Goal: Task Accomplishment & Management: Use online tool/utility

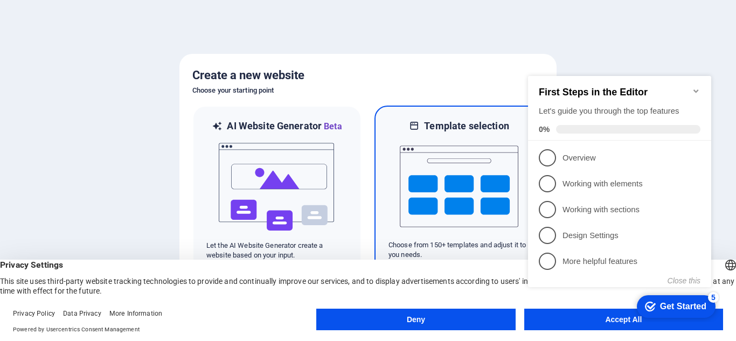
click at [395, 159] on div at bounding box center [459, 187] width 141 height 108
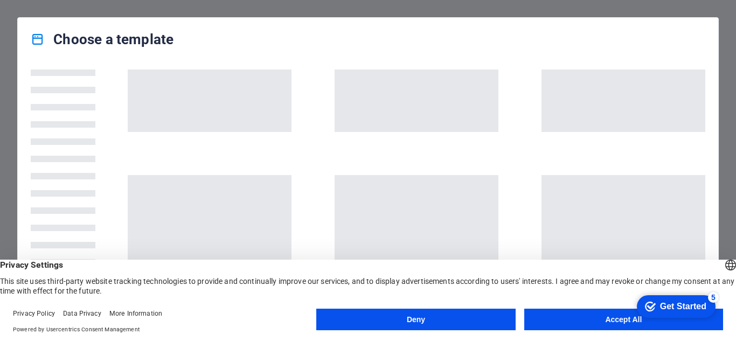
scroll to position [46, 0]
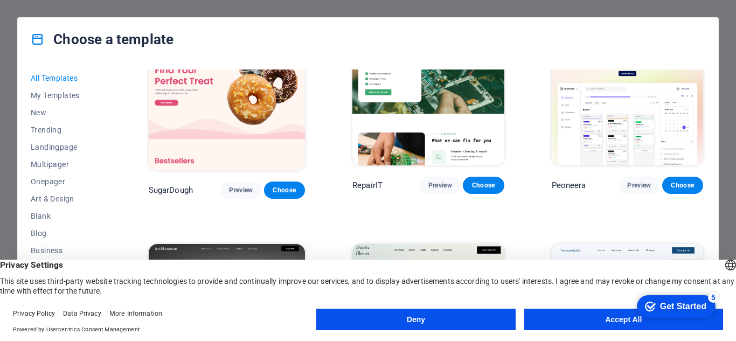
click at [548, 317] on button "Accept All" at bounding box center [623, 320] width 199 height 22
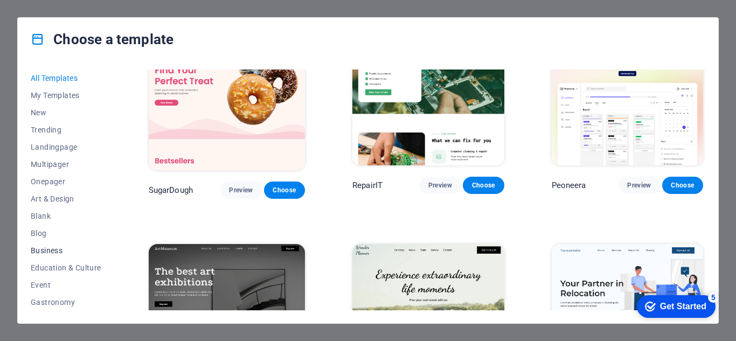
click at [63, 248] on span "Business" at bounding box center [66, 250] width 71 height 9
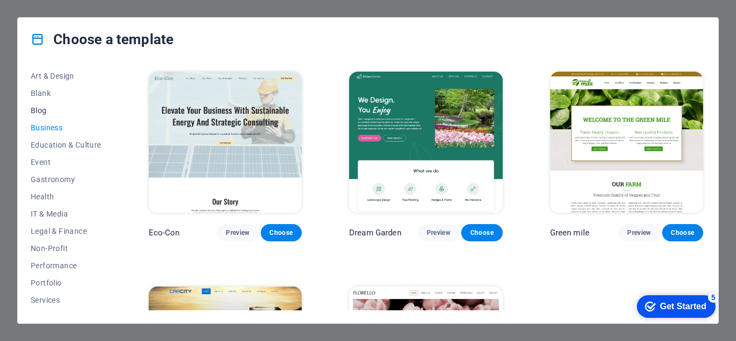
scroll to position [190, 0]
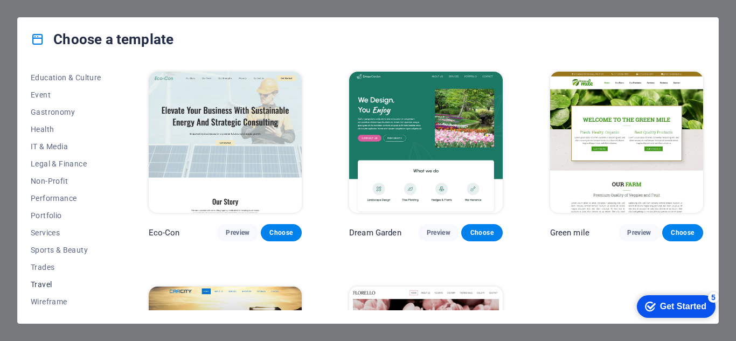
click at [52, 281] on span "Travel" at bounding box center [66, 284] width 71 height 9
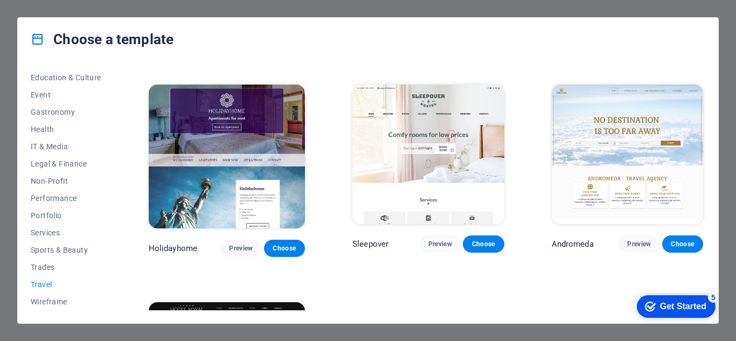
scroll to position [206, 0]
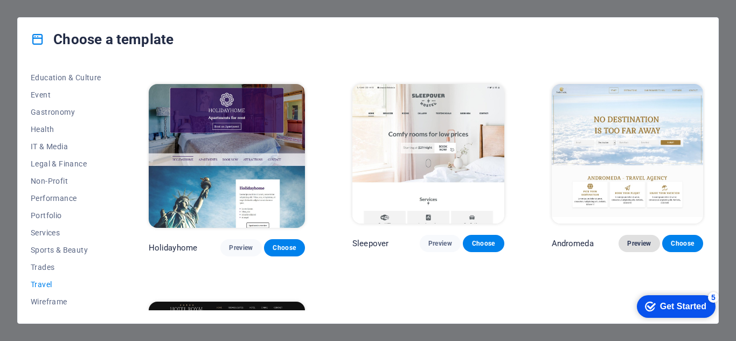
click at [632, 235] on button "Preview" at bounding box center [639, 243] width 41 height 17
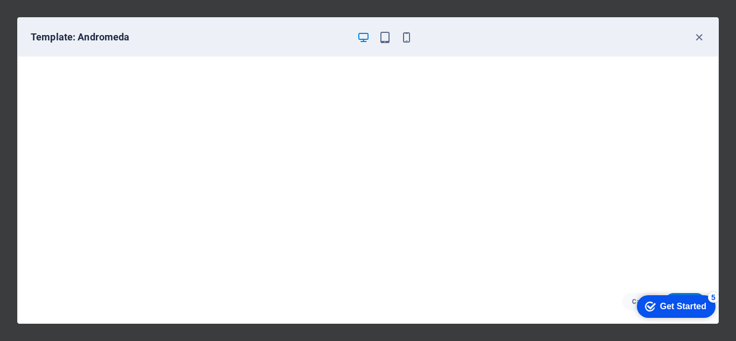
click at [404, 44] on div "Template: Andromeda" at bounding box center [368, 37] width 701 height 39
click at [407, 37] on icon "button" at bounding box center [406, 37] width 12 height 12
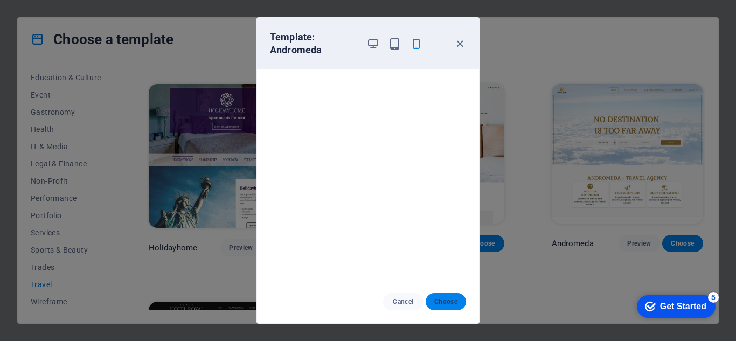
click at [455, 305] on span "Choose" at bounding box center [445, 301] width 23 height 9
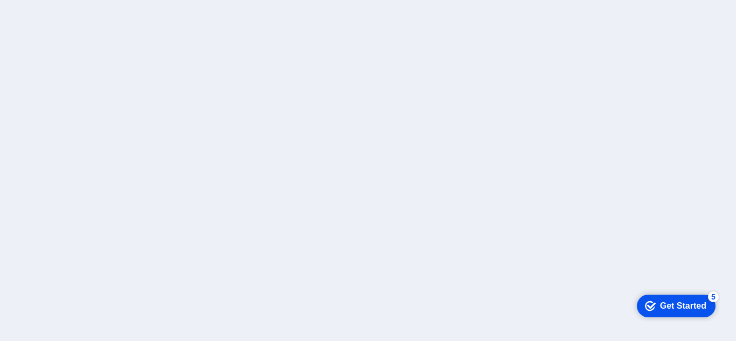
click at [258, 62] on div at bounding box center [368, 170] width 736 height 341
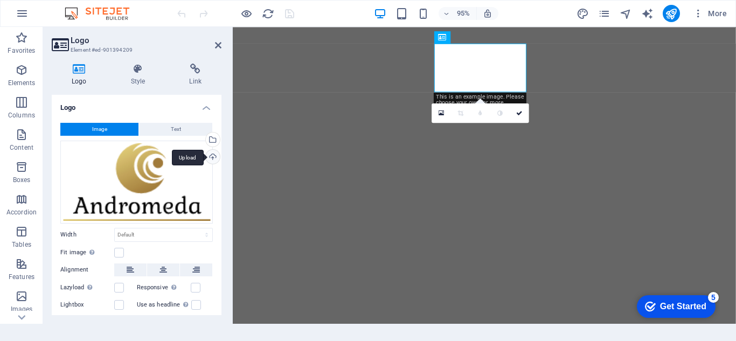
click at [209, 158] on div "Upload" at bounding box center [212, 158] width 16 height 16
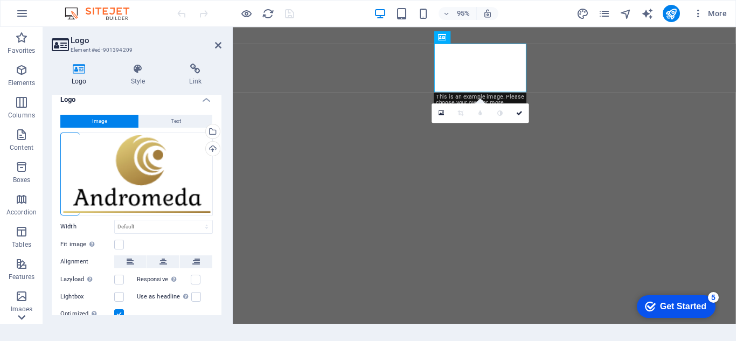
click at [23, 36] on icon at bounding box center [22, 33] width 8 height 5
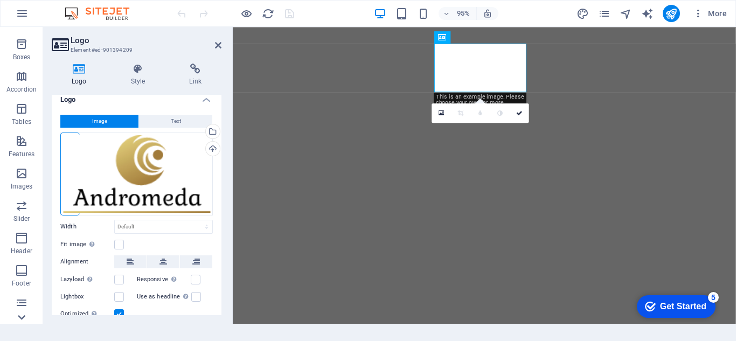
scroll to position [188, 0]
click at [77, 153] on div "Drag files here, click to choose files or select files from Files or our free s…" at bounding box center [136, 174] width 153 height 83
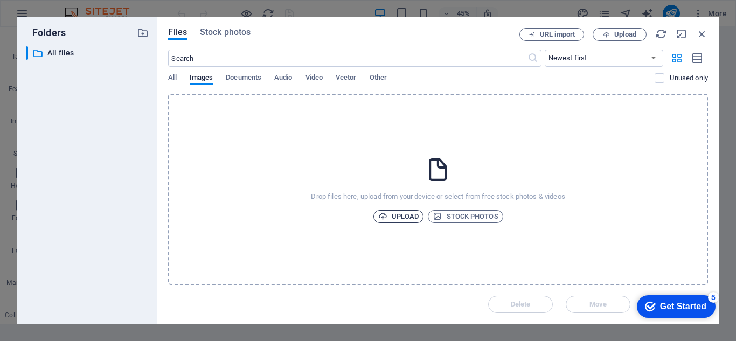
click at [408, 210] on span "Upload" at bounding box center [398, 216] width 41 height 13
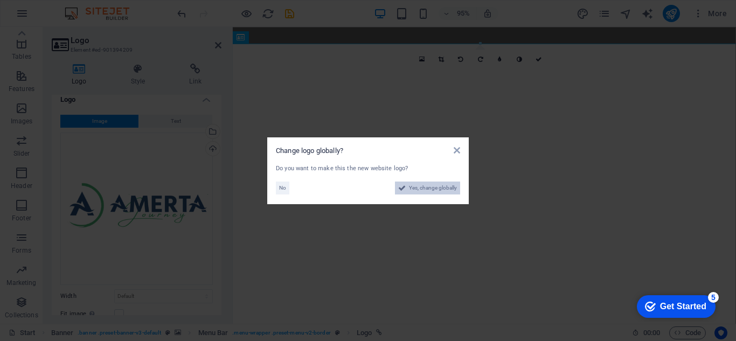
click at [430, 191] on span "Yes, change globally" at bounding box center [433, 188] width 48 height 13
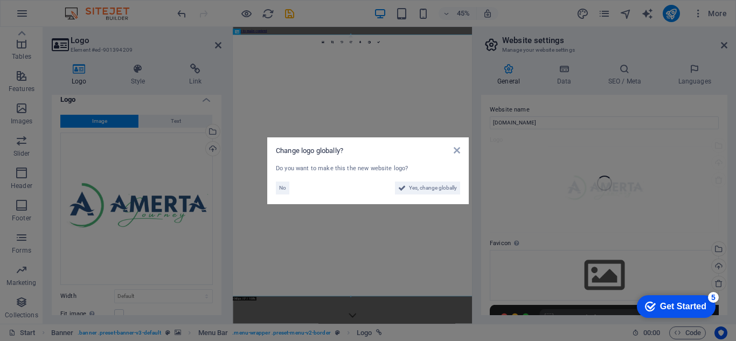
scroll to position [0, 0]
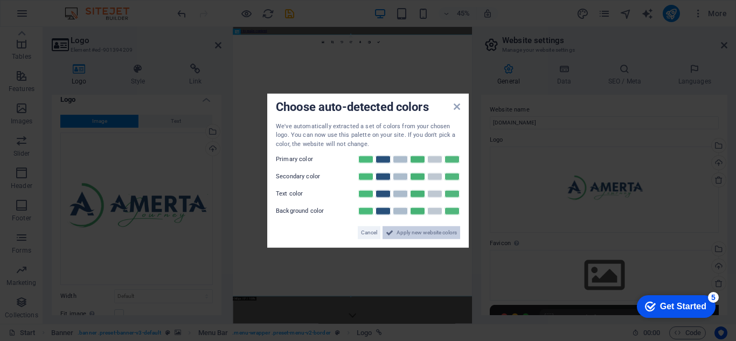
click at [423, 238] on span "Apply new website colors" at bounding box center [427, 232] width 60 height 13
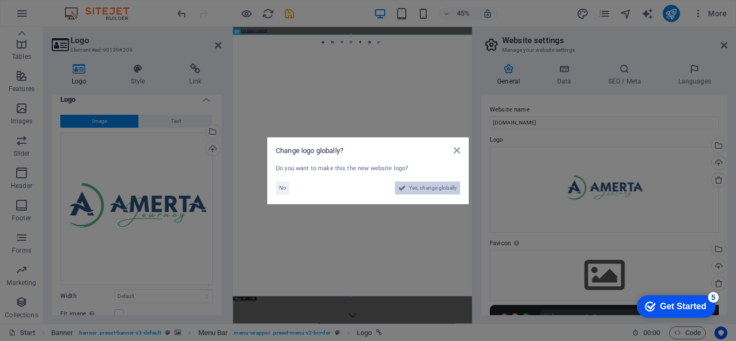
click at [423, 191] on span "Yes, change globally" at bounding box center [433, 188] width 48 height 13
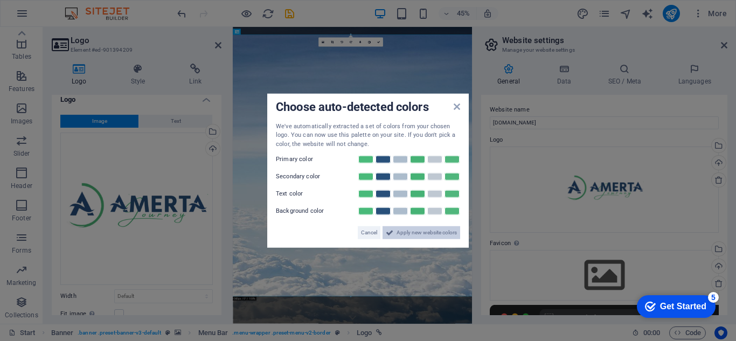
click at [411, 239] on span "Apply new website colors" at bounding box center [427, 232] width 60 height 13
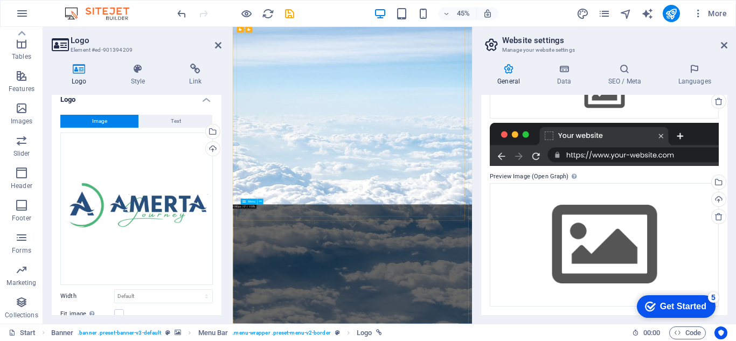
scroll to position [204, 0]
click at [723, 44] on icon at bounding box center [724, 45] width 6 height 9
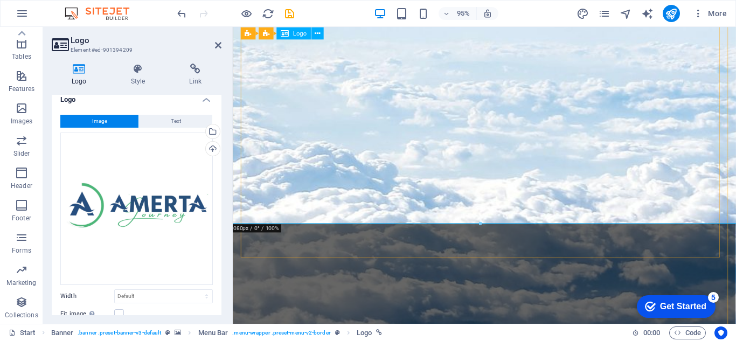
scroll to position [384, 0]
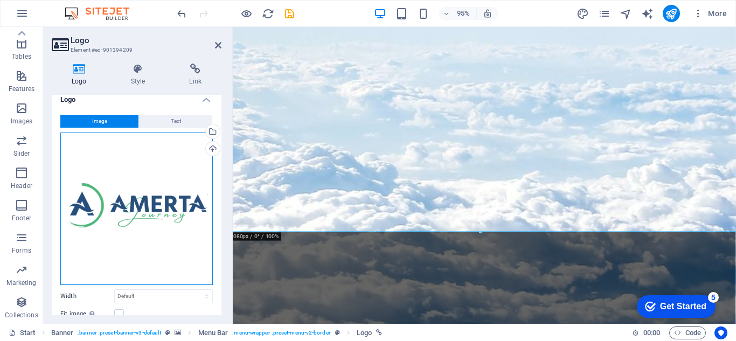
click at [200, 229] on div "Drag files here, click to choose files or select files from Files or our free s…" at bounding box center [136, 209] width 153 height 153
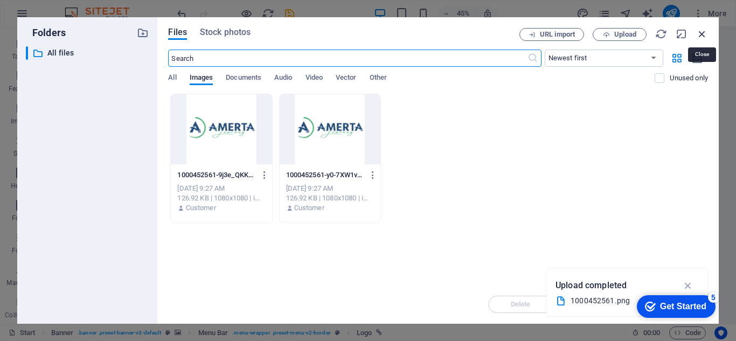
click at [707, 29] on icon "button" at bounding box center [702, 34] width 12 height 12
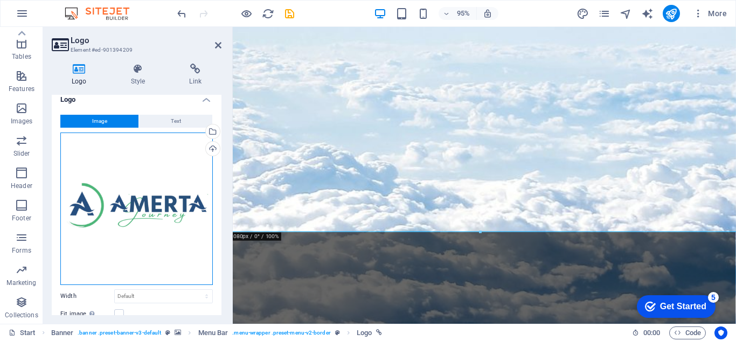
drag, startPoint x: 129, startPoint y: 182, endPoint x: 102, endPoint y: 191, distance: 28.5
click at [102, 191] on div "Drag files here, click to choose files or select files from Files or our free s…" at bounding box center [136, 209] width 153 height 153
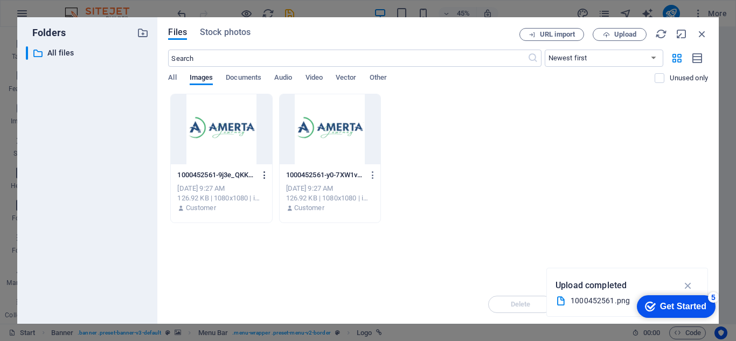
click at [264, 180] on button "button" at bounding box center [262, 175] width 15 height 17
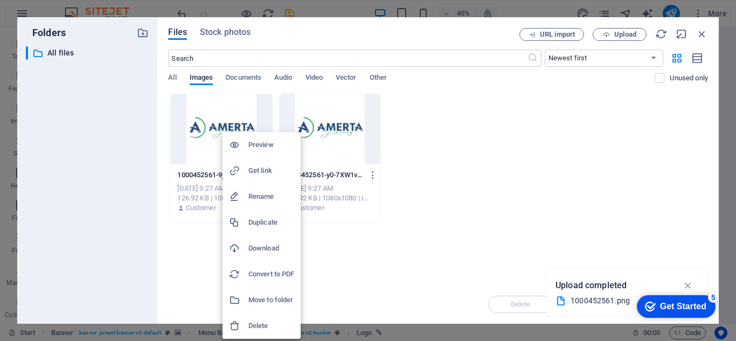
click at [555, 169] on div at bounding box center [368, 170] width 736 height 341
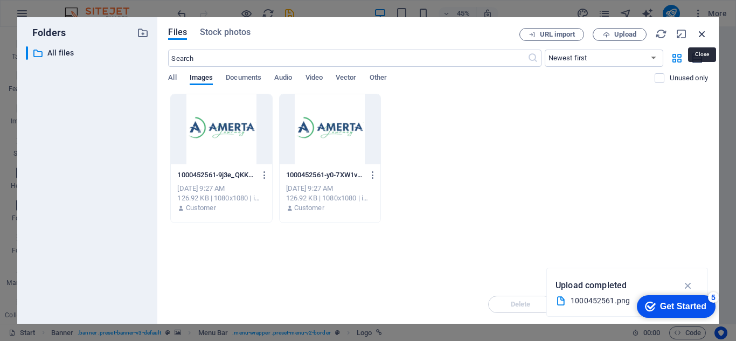
click at [701, 31] on icon "button" at bounding box center [702, 34] width 12 height 12
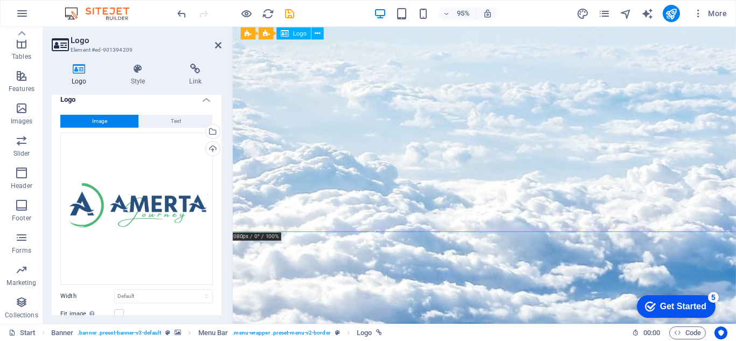
drag, startPoint x: 934, startPoint y: 58, endPoint x: 318, endPoint y: 147, distance: 621.8
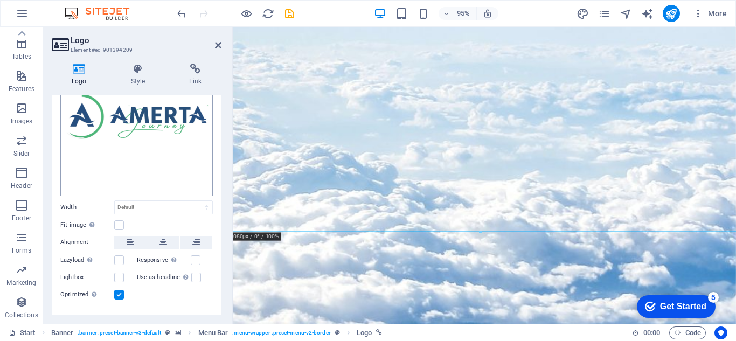
scroll to position [98, 0]
click at [120, 220] on label at bounding box center [119, 225] width 10 height 10
click at [0, 0] on input "Fit image Automatically fit image to a fixed width and height" at bounding box center [0, 0] width 0 height 0
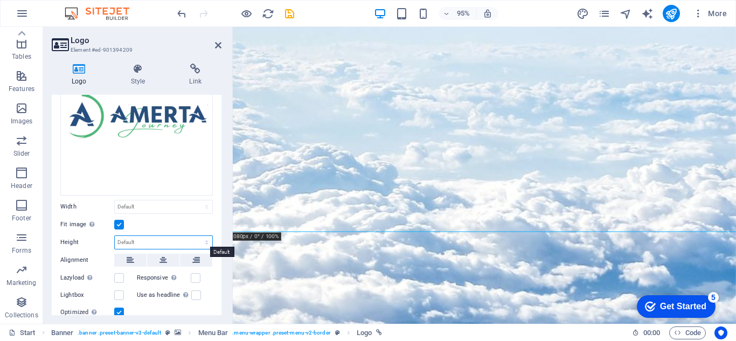
click at [144, 237] on select "Default auto px" at bounding box center [164, 242] width 98 height 13
click at [115, 236] on select "Default auto px" at bounding box center [164, 242] width 98 height 13
select select "DISABLED_OPTION_VALUE"
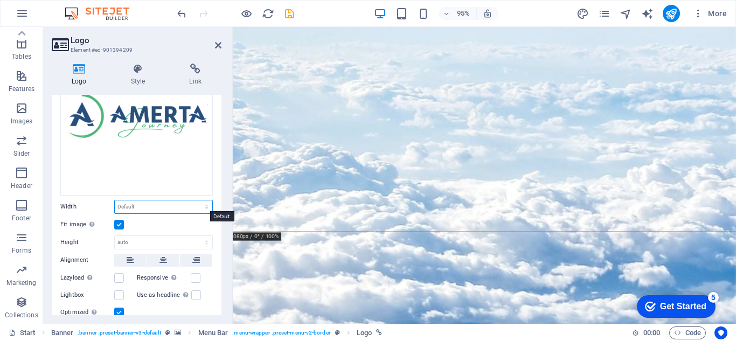
click at [169, 208] on select "Default auto px rem % em vh vw" at bounding box center [164, 206] width 98 height 13
select select "%"
click at [195, 200] on select "Default auto px rem % em vh vw" at bounding box center [164, 206] width 98 height 13
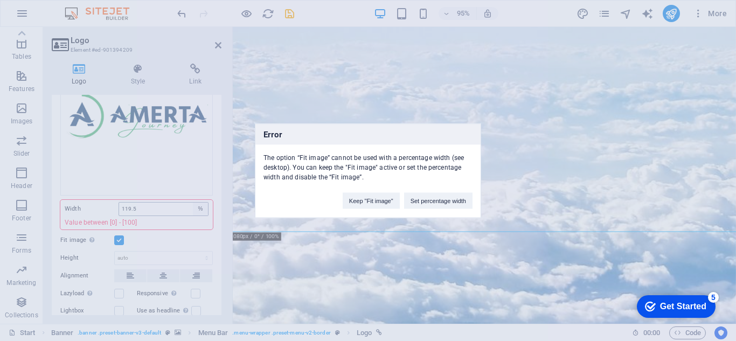
type input "100"
click at [382, 201] on button "Keep "Fit image"" at bounding box center [371, 200] width 57 height 16
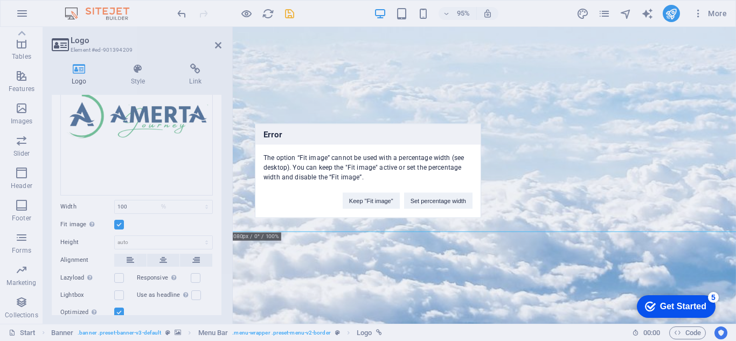
select select "DISABLED_OPTION_VALUE"
click at [427, 202] on button "Set percentage width" at bounding box center [438, 200] width 68 height 16
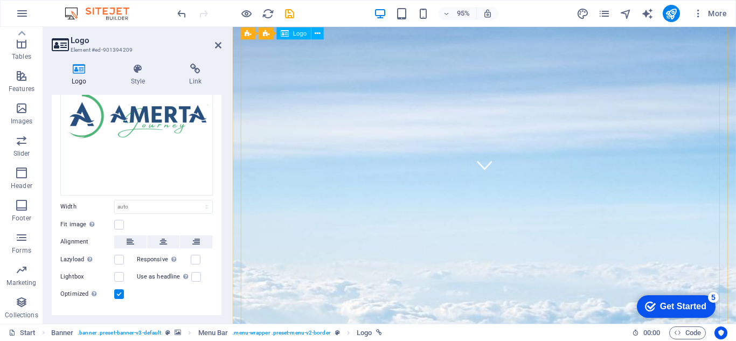
scroll to position [153, 0]
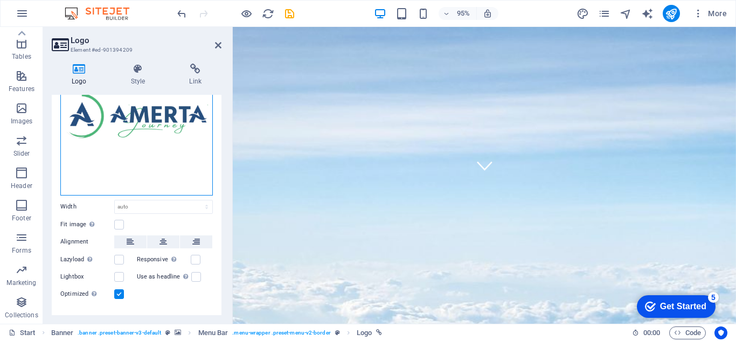
click at [138, 130] on div "Drag files here, click to choose files or select files from Files or our free s…" at bounding box center [136, 119] width 153 height 153
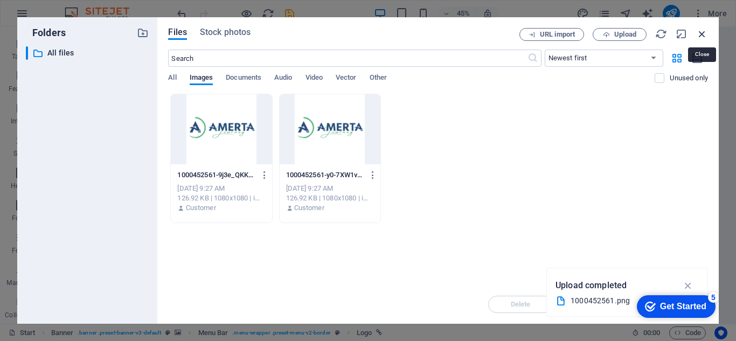
click at [703, 31] on icon "button" at bounding box center [702, 34] width 12 height 12
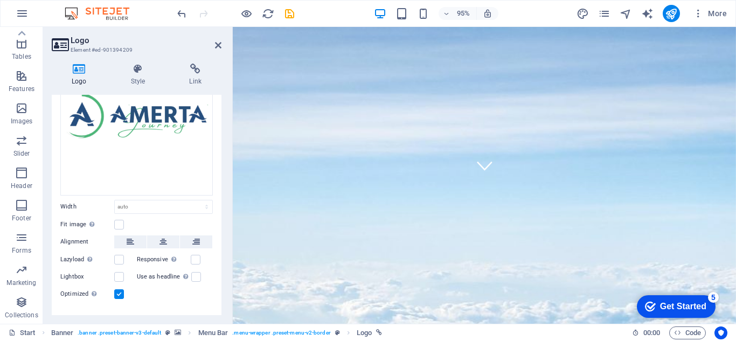
scroll to position [115, 0]
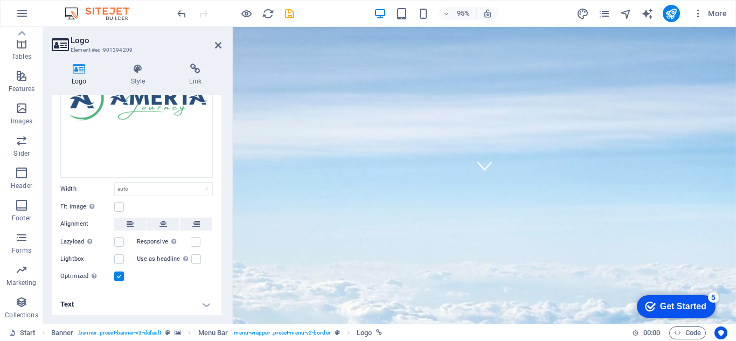
click at [163, 304] on h4 "Text" at bounding box center [137, 305] width 170 height 26
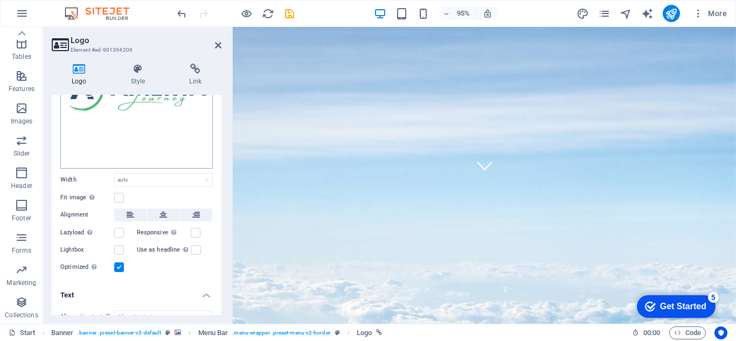
scroll to position [0, 0]
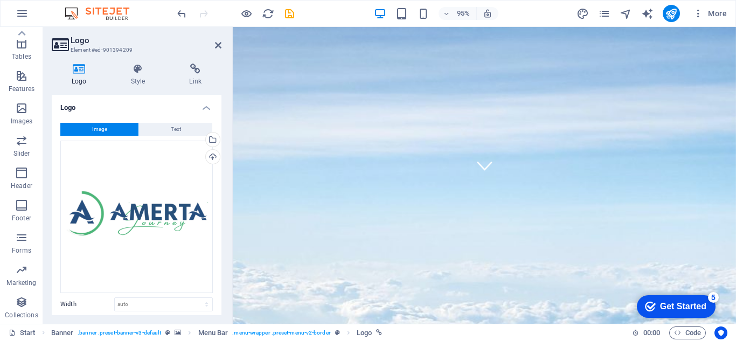
click at [219, 50] on header "Logo Element #ed-901394209" at bounding box center [137, 41] width 170 height 28
click at [219, 48] on icon at bounding box center [218, 45] width 6 height 9
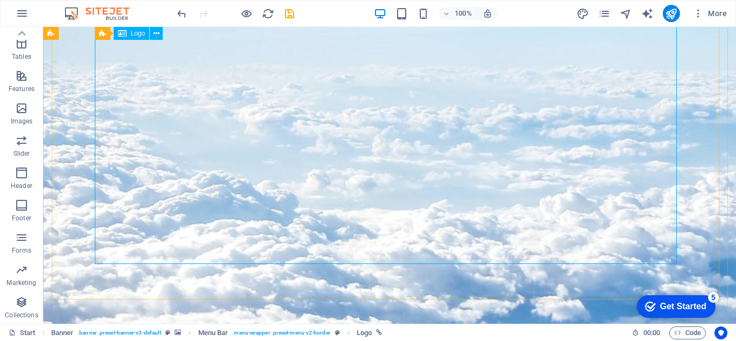
scroll to position [363, 0]
drag, startPoint x: 674, startPoint y: 262, endPoint x: 593, endPoint y: 192, distance: 107.3
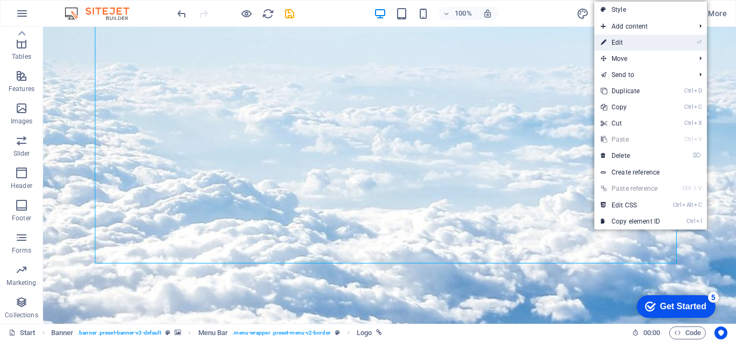
click at [630, 40] on link "⏎ Edit" at bounding box center [630, 42] width 72 height 16
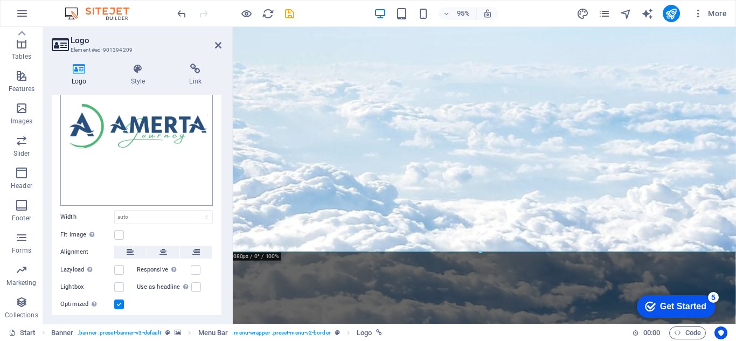
scroll to position [88, 0]
click at [137, 214] on select "Default auto px rem % em vh vw" at bounding box center [164, 216] width 98 height 13
select select "%"
click at [195, 210] on select "Default auto px rem % em vh vw" at bounding box center [164, 216] width 98 height 13
type input "50"
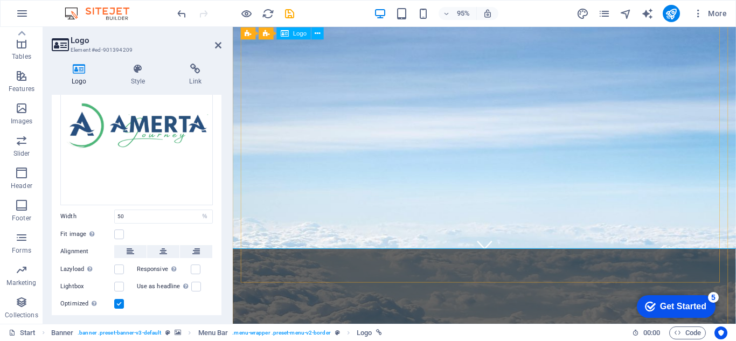
scroll to position [68, 0]
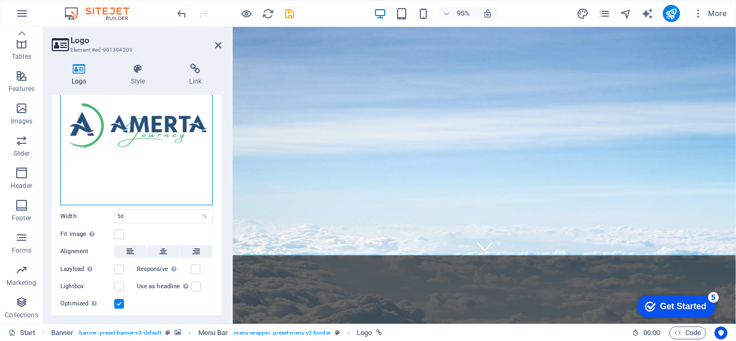
click at [200, 143] on div "Drag files here, click to choose files or select files from Files or our free s…" at bounding box center [136, 129] width 153 height 153
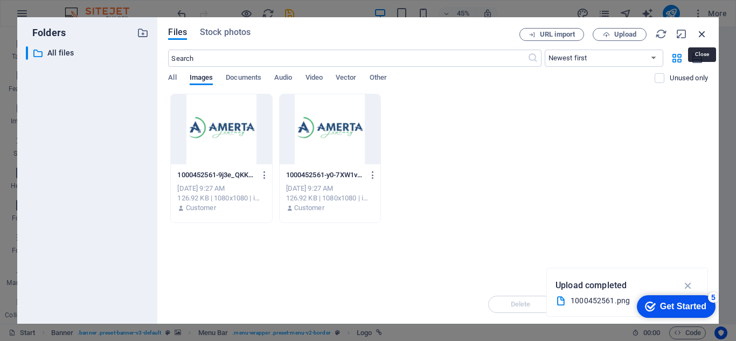
click at [699, 38] on icon "button" at bounding box center [702, 34] width 12 height 12
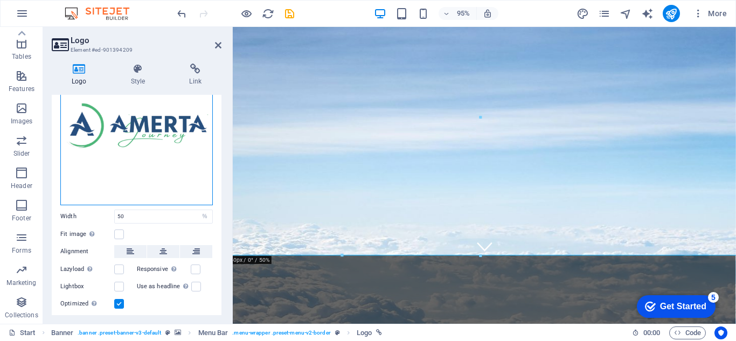
click at [144, 144] on div "Drag files here, click to choose files or select files from Files or our free s…" at bounding box center [136, 129] width 153 height 153
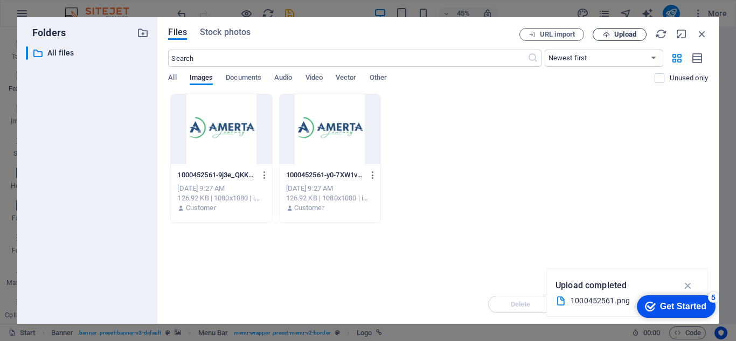
click at [612, 29] on button "Upload" at bounding box center [620, 34] width 54 height 13
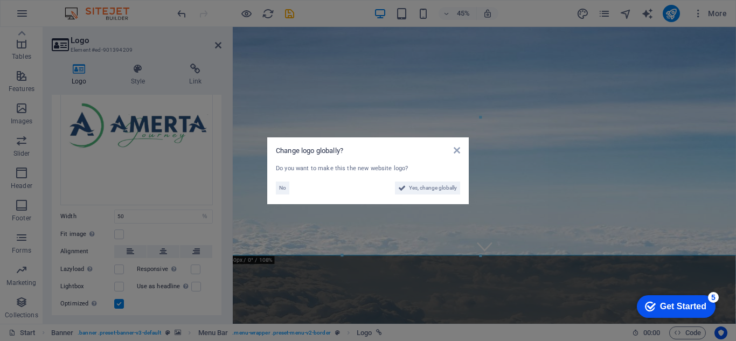
click at [371, 179] on div "No Yes, change globally" at bounding box center [368, 185] width 184 height 17
click at [403, 184] on icon at bounding box center [402, 188] width 8 height 13
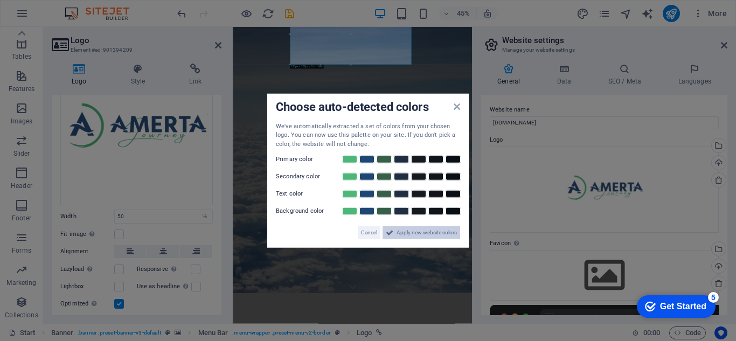
click at [425, 234] on span "Apply new website colors" at bounding box center [427, 232] width 60 height 13
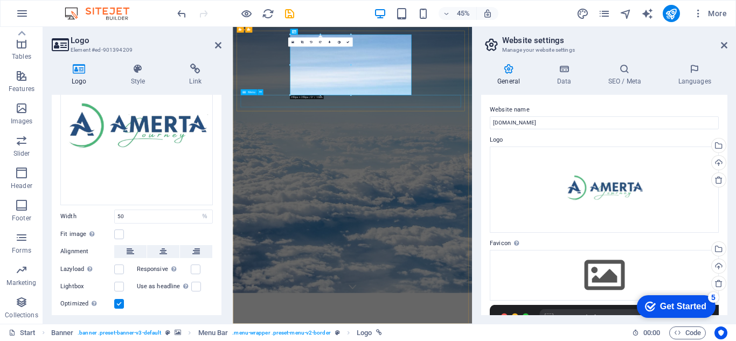
scroll to position [0, 0]
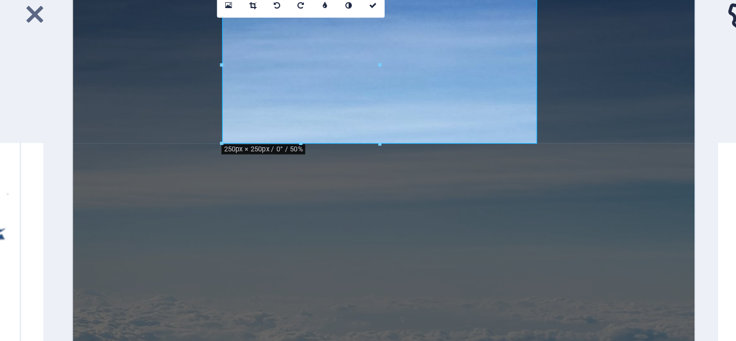
drag, startPoint x: 295, startPoint y: 50, endPoint x: 275, endPoint y: 54, distance: 20.3
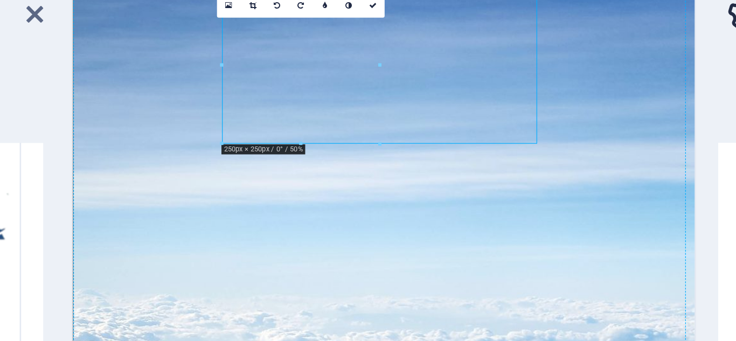
drag, startPoint x: 275, startPoint y: 54, endPoint x: 148, endPoint y: 57, distance: 127.2
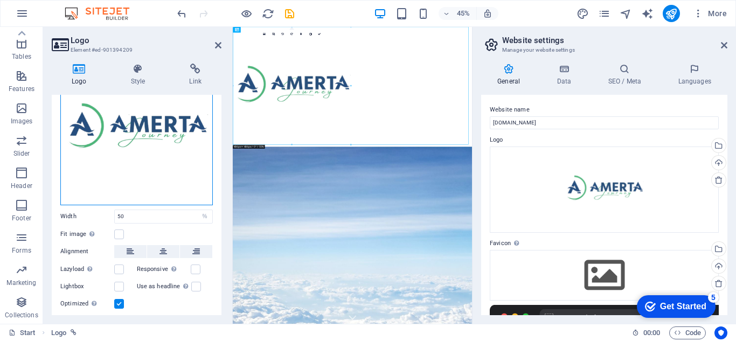
click at [174, 159] on div "Drag files here, click to choose files or select files from Files or our free s…" at bounding box center [136, 129] width 153 height 153
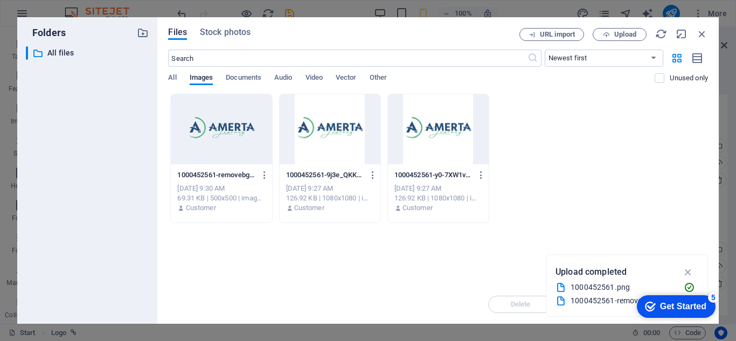
click at [234, 116] on div at bounding box center [221, 129] width 101 height 70
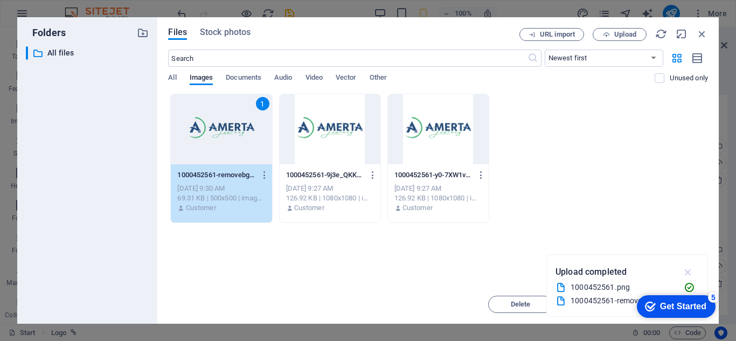
click at [688, 271] on icon "button" at bounding box center [688, 272] width 12 height 12
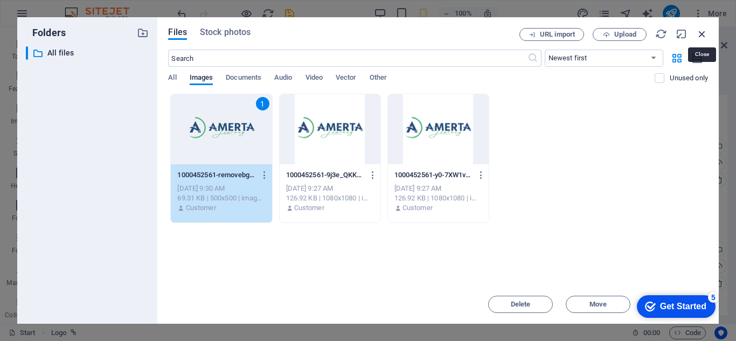
click at [705, 34] on icon "button" at bounding box center [702, 34] width 12 height 12
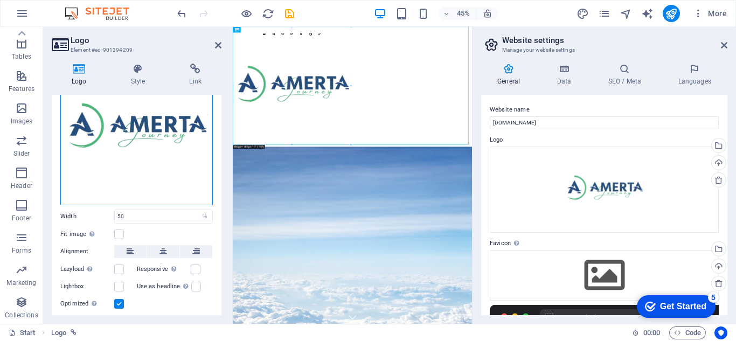
click at [177, 161] on div "Drag files here, click to choose files or select files from Files or our free s…" at bounding box center [136, 129] width 153 height 153
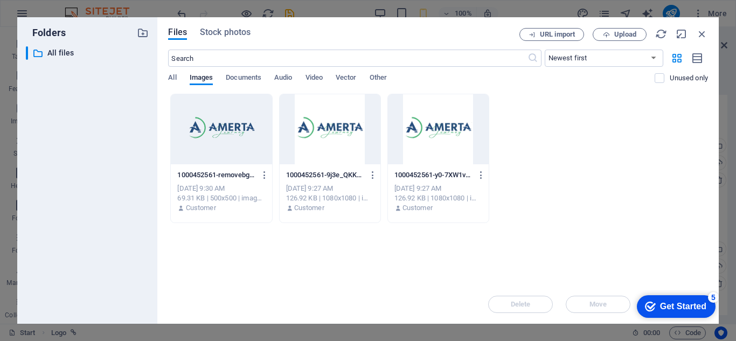
click at [210, 144] on div at bounding box center [221, 129] width 101 height 70
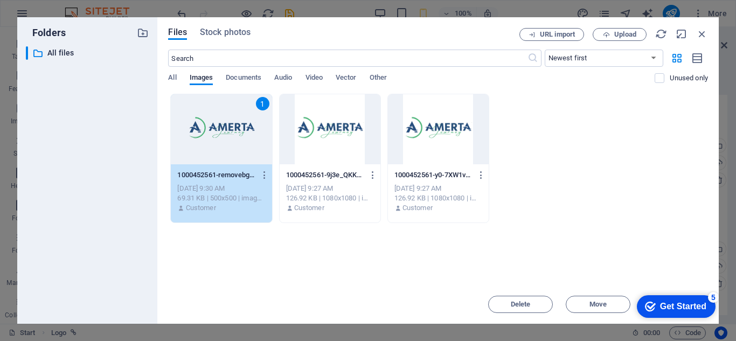
click at [650, 305] on icon "Get Started 5 items remaining, 0% complete" at bounding box center [650, 307] width 11 height 10
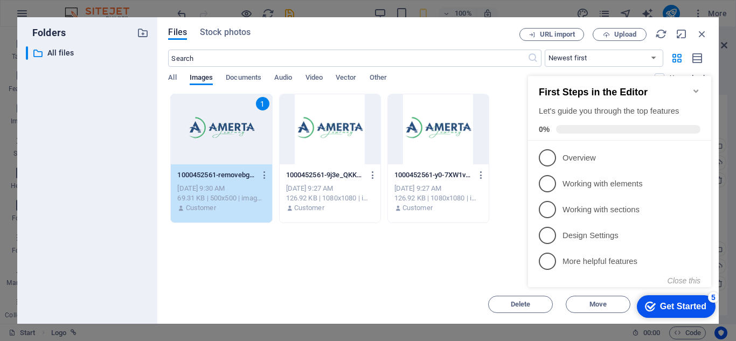
click at [447, 234] on div "Drop files here to upload them instantly 1 1000452561-removebg-preview-hJUdmN1l…" at bounding box center [438, 189] width 540 height 191
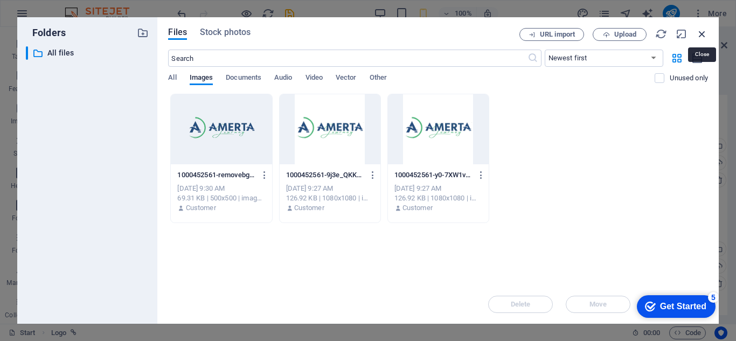
click at [700, 33] on icon "button" at bounding box center [702, 34] width 12 height 12
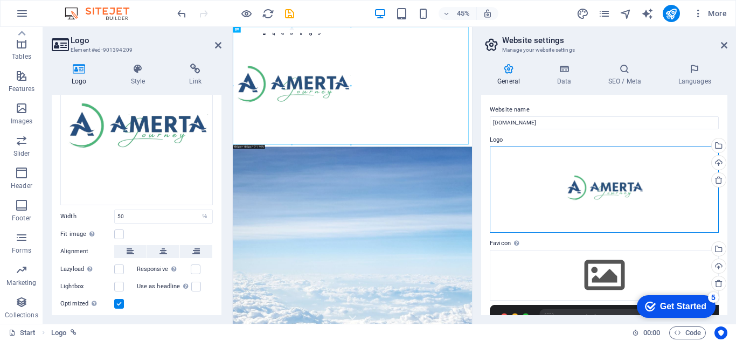
click at [682, 209] on div "Drag files here, click to choose files or select files from Files or our free s…" at bounding box center [604, 190] width 229 height 86
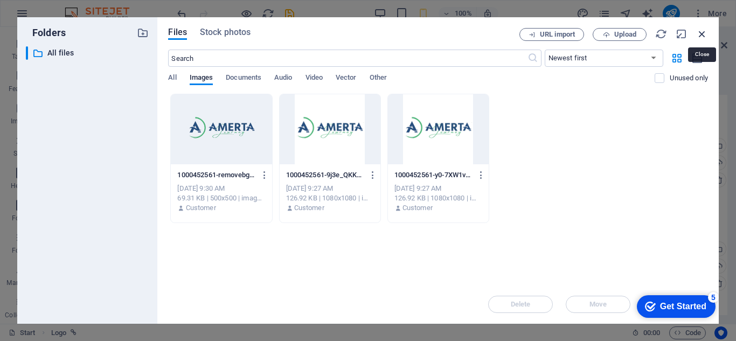
click at [701, 38] on icon "button" at bounding box center [702, 34] width 12 height 12
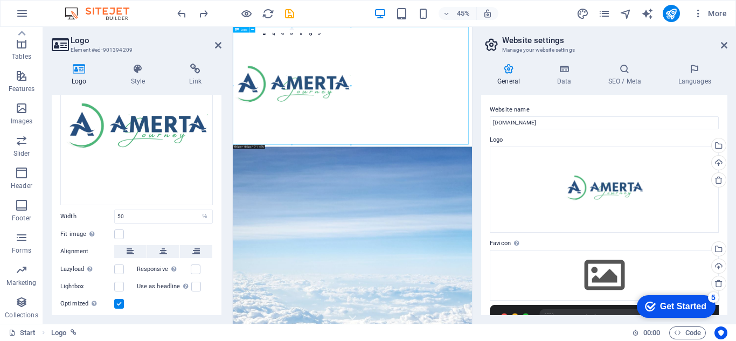
click at [616, 151] on div at bounding box center [499, 160] width 532 height 266
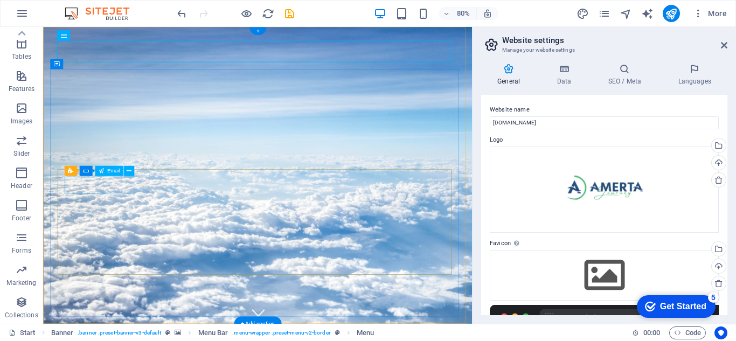
click div
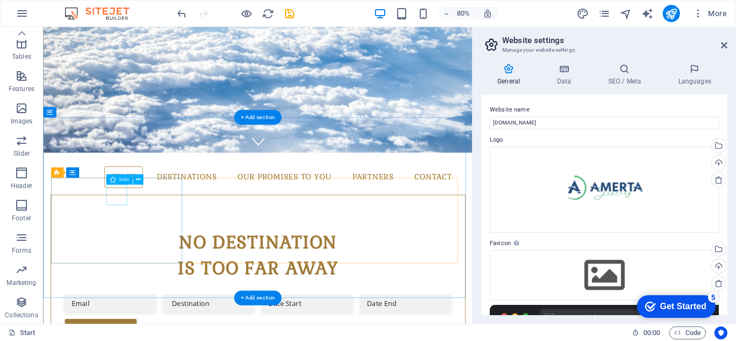
scroll to position [258, 0]
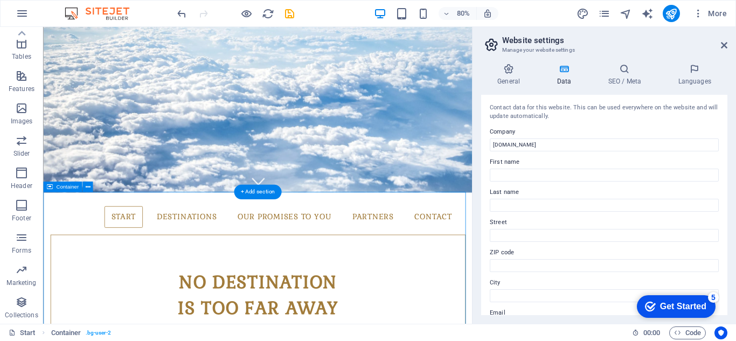
scroll to position [164, 0]
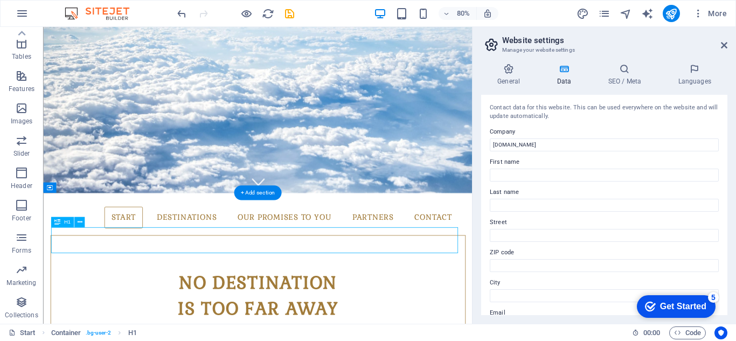
drag, startPoint x: 403, startPoint y: 300, endPoint x: 403, endPoint y: 285, distance: 15.1
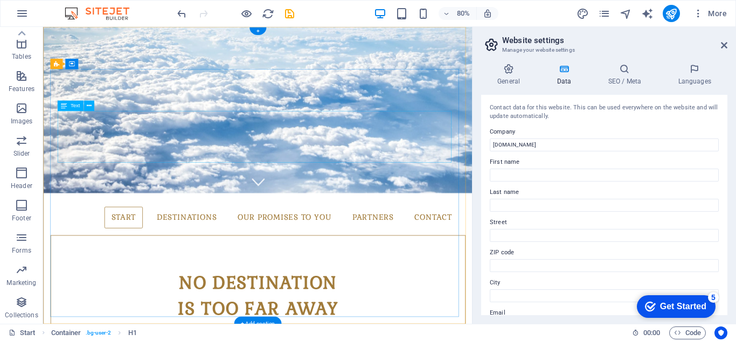
scroll to position [0, 0]
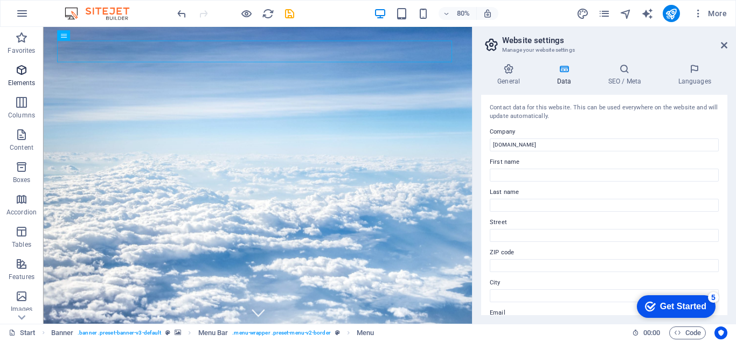
click at [20, 75] on icon "button" at bounding box center [21, 70] width 13 height 13
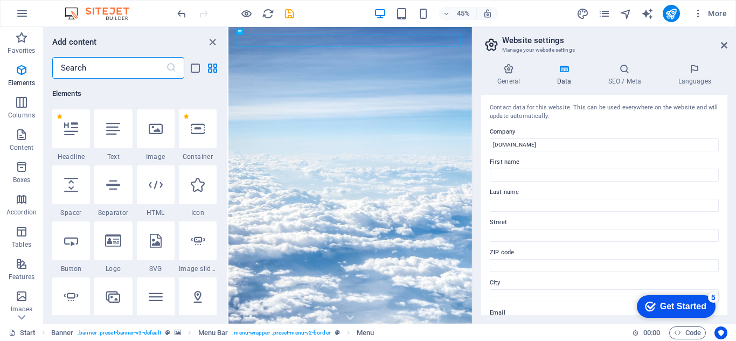
scroll to position [115, 0]
click at [154, 130] on icon at bounding box center [156, 129] width 14 height 14
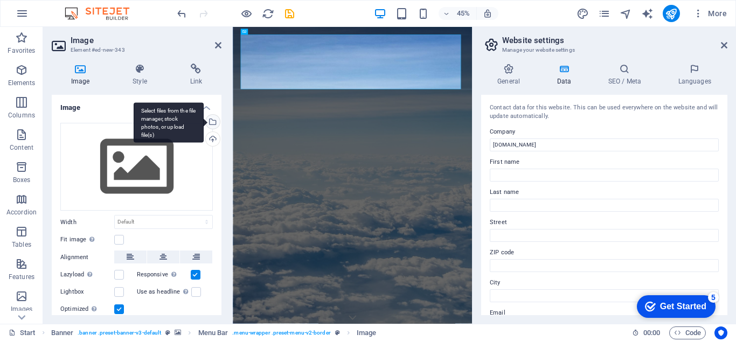
click at [211, 117] on div "Select files from the file manager, stock photos, or upload file(s)" at bounding box center [212, 123] width 16 height 16
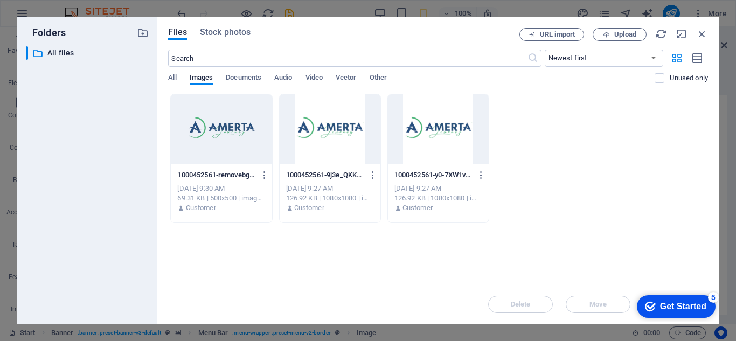
click at [225, 122] on div at bounding box center [221, 129] width 101 height 70
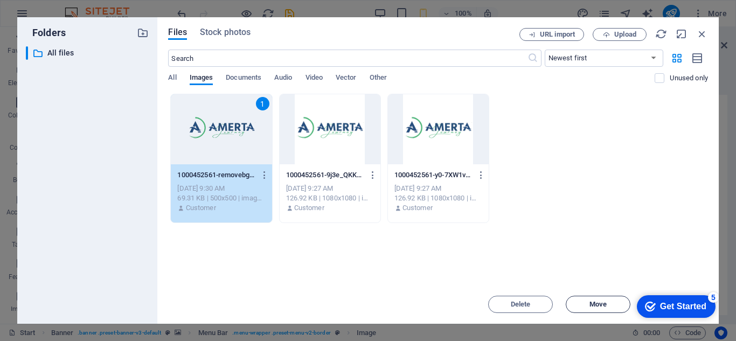
click at [604, 302] on span "Move" at bounding box center [598, 304] width 17 height 6
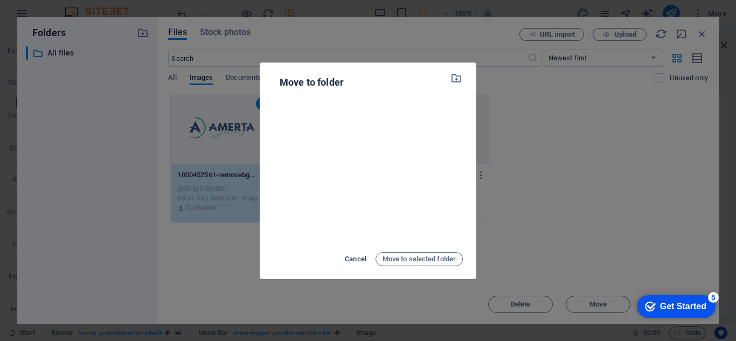
click at [357, 258] on span "Cancel" at bounding box center [356, 259] width 22 height 13
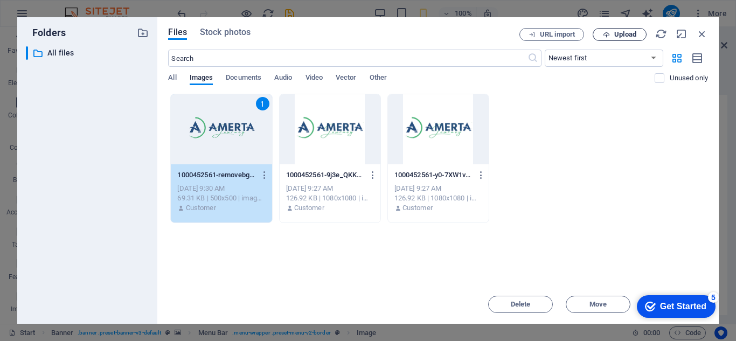
click at [605, 33] on icon "button" at bounding box center [606, 34] width 7 height 7
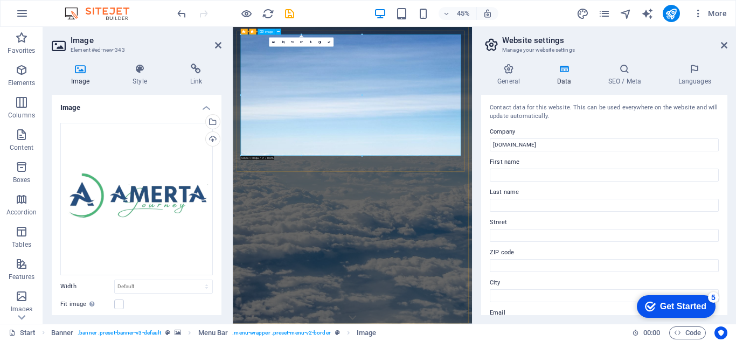
drag, startPoint x: 595, startPoint y: 182, endPoint x: 479, endPoint y: 203, distance: 118.2
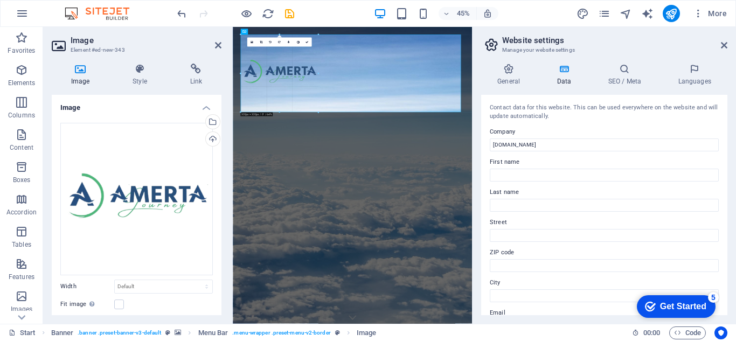
drag, startPoint x: 359, startPoint y: 34, endPoint x: 68, endPoint y: 103, distance: 299.1
type input "320"
select select "px"
click at [260, 41] on icon at bounding box center [261, 42] width 3 height 3
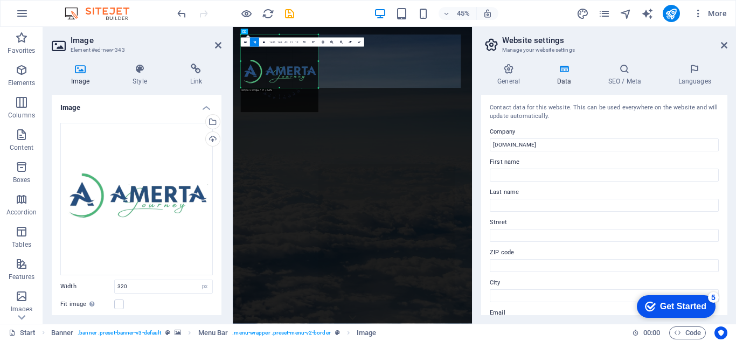
drag, startPoint x: 279, startPoint y: 111, endPoint x: 275, endPoint y: 57, distance: 54.1
click at [275, 57] on div "180 170 160 150 140 130 120 110 100 90 80 70 60 50 40 30 20 10 0 -10 -20 -30 -4…" at bounding box center [279, 60] width 78 height 53
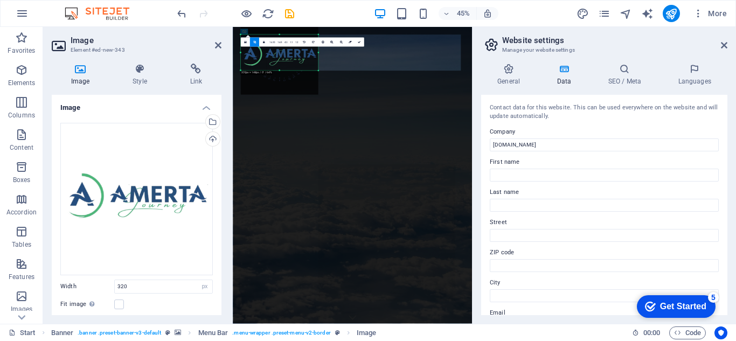
drag, startPoint x: 280, startPoint y: 34, endPoint x: 279, endPoint y: 73, distance: 38.8
click at [279, 71] on div "180 170 160 150 140 130 120 110 100 90 80 70 60 50 40 30 20 10 0 -10 -20 -30 -4…" at bounding box center [279, 52] width 78 height 36
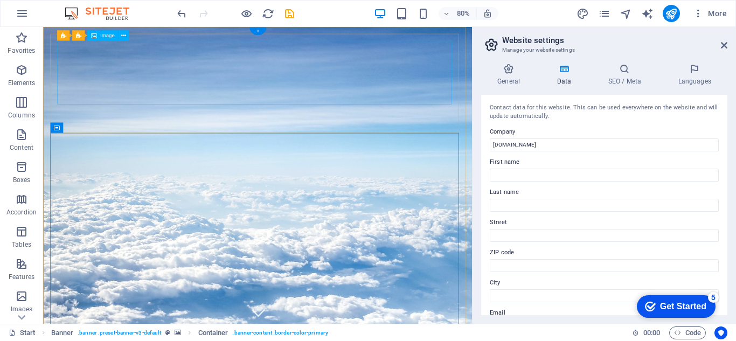
drag, startPoint x: 200, startPoint y: 84, endPoint x: 278, endPoint y: 84, distance: 77.6
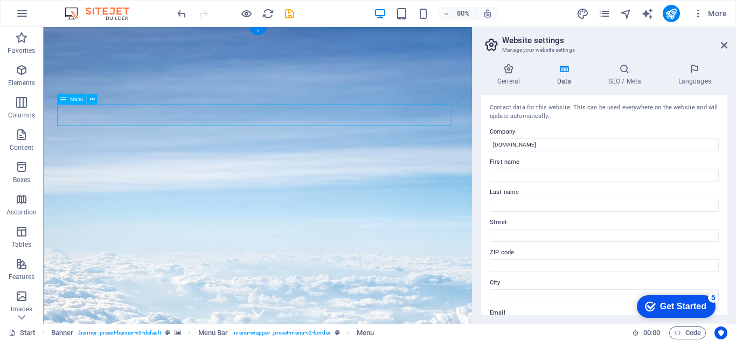
select select "1"
select select
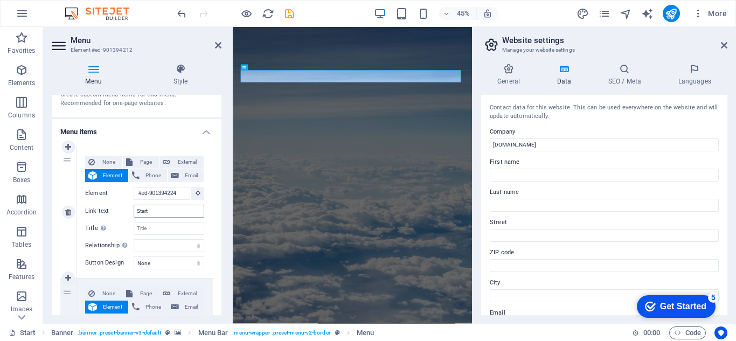
scroll to position [0, 0]
click at [152, 217] on input "Start" at bounding box center [169, 211] width 71 height 13
type input "[GEOGRAPHIC_DATA]"
select select
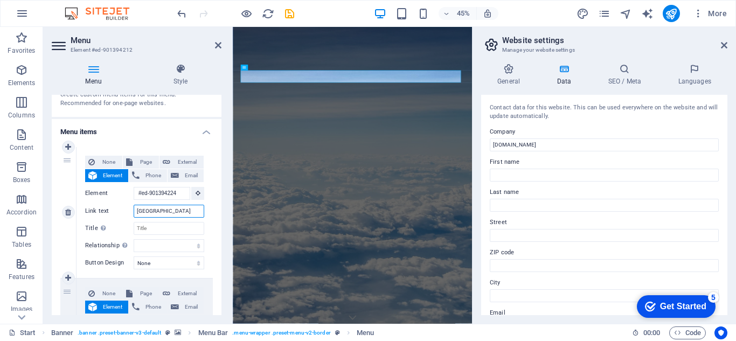
select select
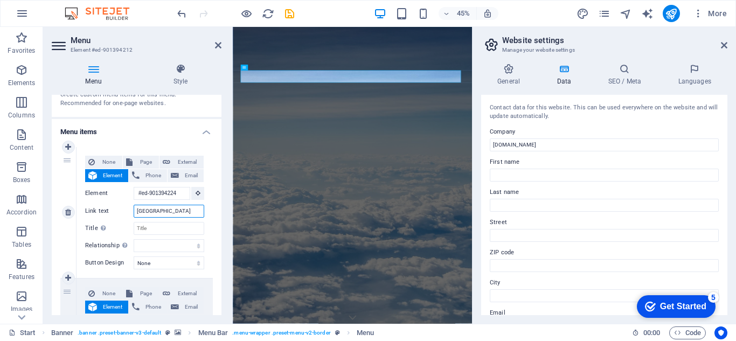
select select
type input "P"
select select
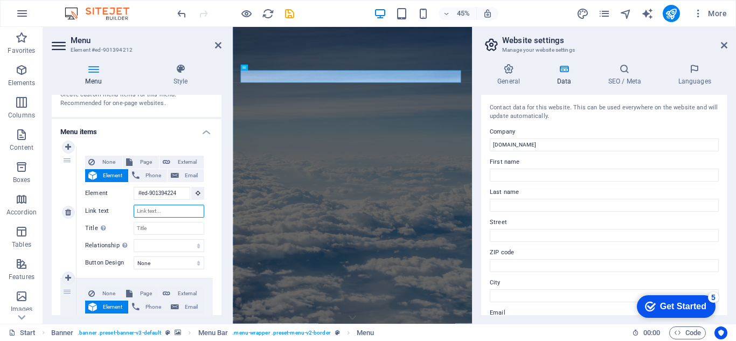
select select
type input "Rafting"
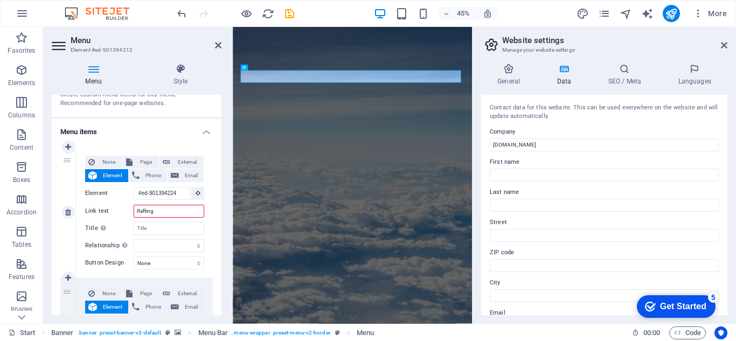
select select
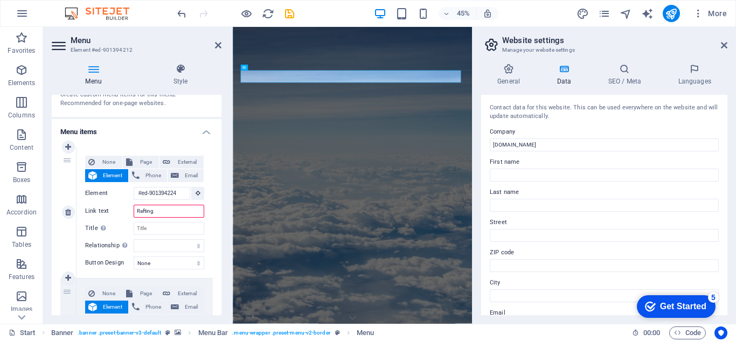
select select
click at [137, 210] on input "Rafting" at bounding box center [169, 211] width 71 height 13
type input "Paket Rafting"
select select
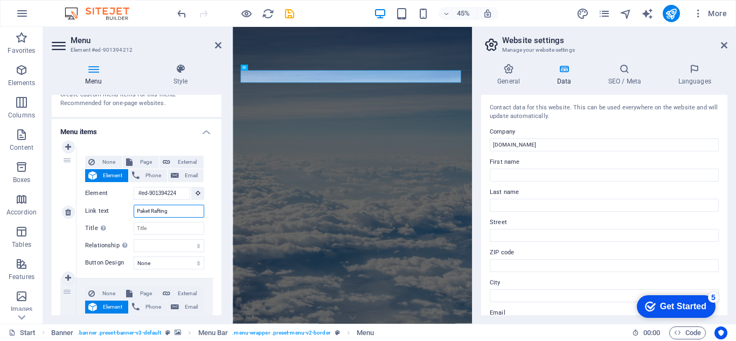
select select
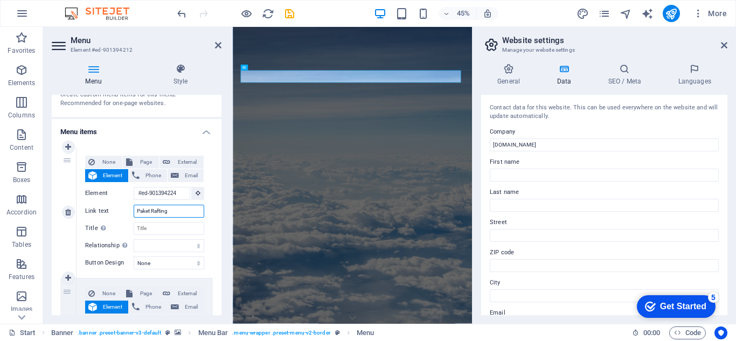
select select
type input "Paket Rafting"
click at [155, 266] on select "None Default Primary Secondary" at bounding box center [169, 263] width 71 height 13
select select "default"
click at [134, 257] on select "None Default Primary Secondary" at bounding box center [169, 263] width 71 height 13
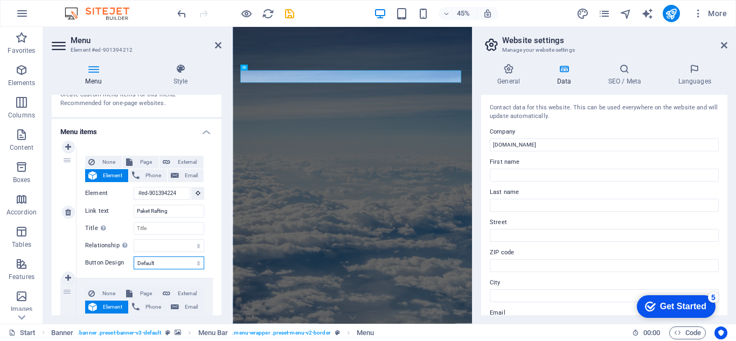
select select
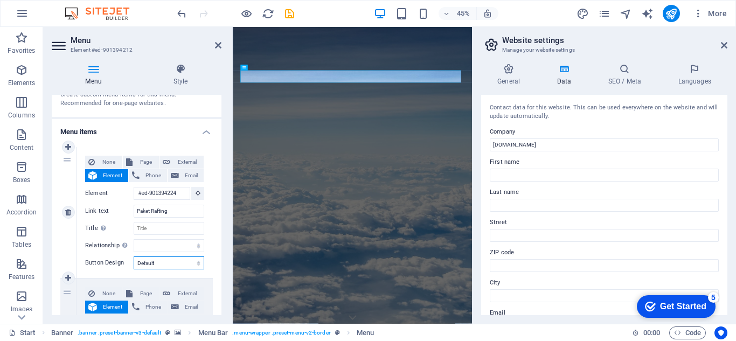
select select
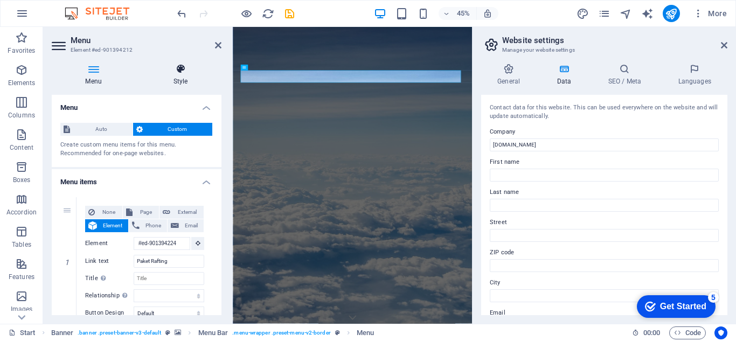
click at [183, 74] on icon at bounding box center [181, 69] width 82 height 11
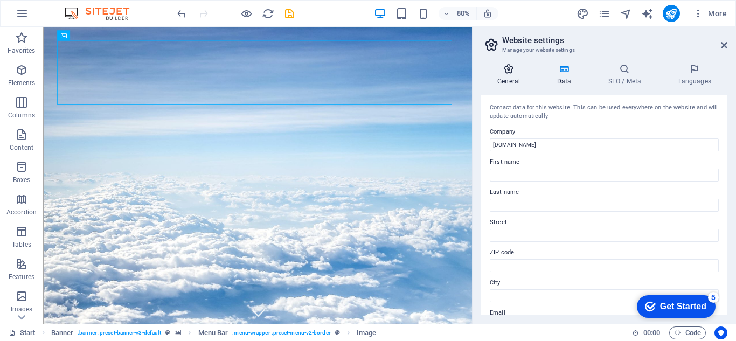
click at [503, 82] on h4 "General" at bounding box center [510, 75] width 59 height 23
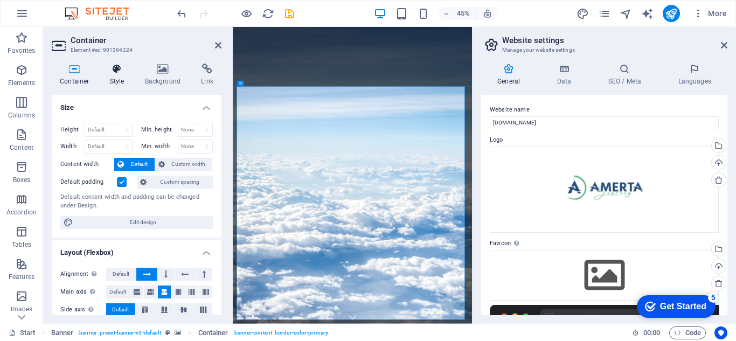
click at [114, 78] on h4 "Style" at bounding box center [119, 75] width 35 height 23
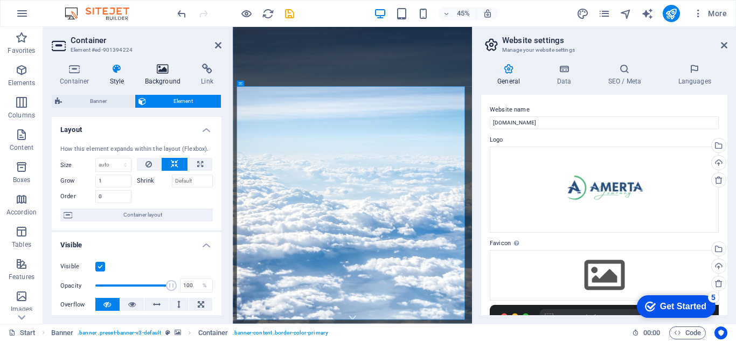
click at [151, 77] on h4 "Background" at bounding box center [165, 75] width 57 height 23
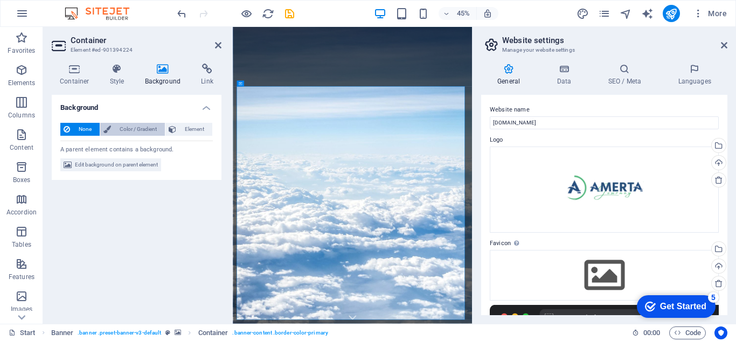
click at [153, 130] on span "Color / Gradient" at bounding box center [137, 129] width 47 height 13
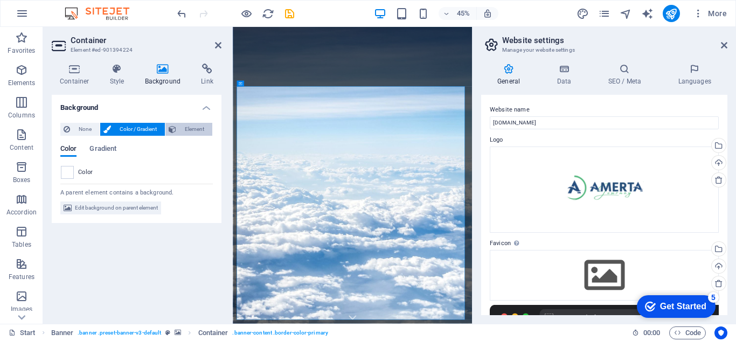
click at [185, 128] on span "Element" at bounding box center [194, 129] width 30 height 13
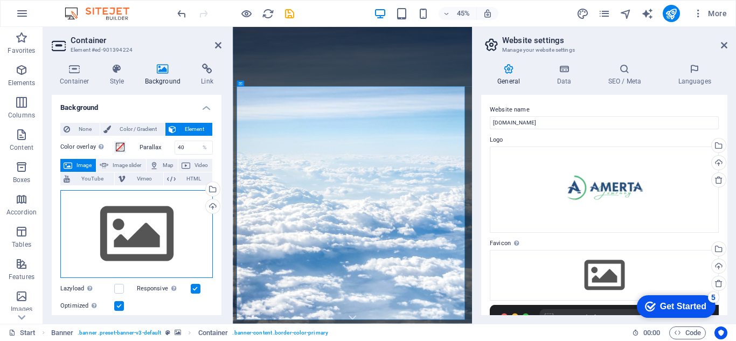
click at [116, 233] on div "Drag files here, click to choose files or select files from Files or our free s…" at bounding box center [136, 234] width 153 height 88
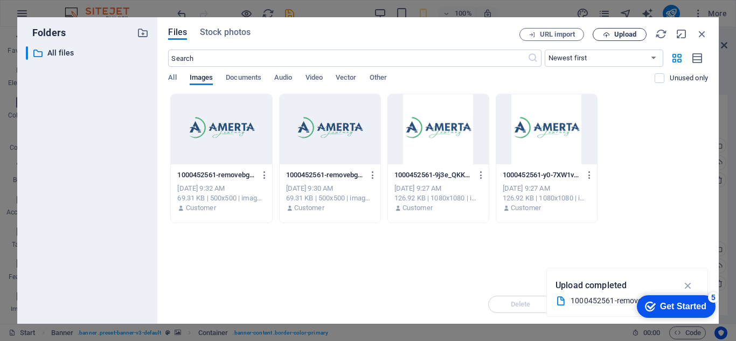
click at [619, 33] on span "Upload" at bounding box center [625, 34] width 22 height 6
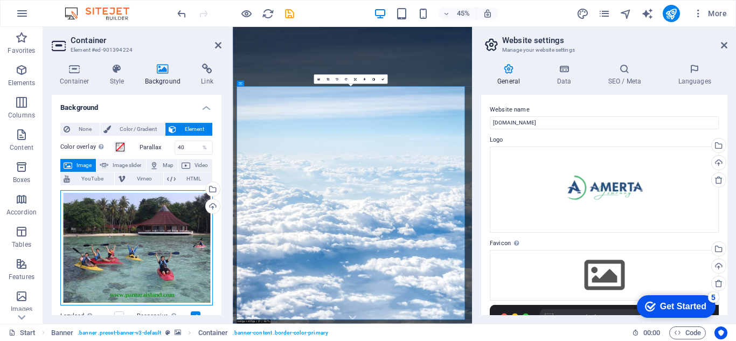
click at [178, 247] on div "Drag files here, click to choose files or select files from Files or our free s…" at bounding box center [136, 248] width 153 height 116
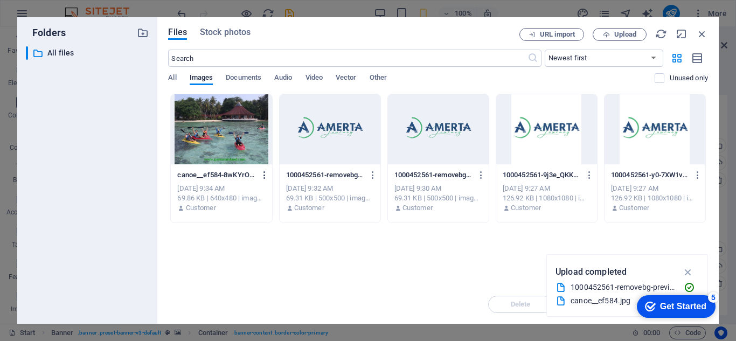
click at [265, 181] on button "button" at bounding box center [262, 175] width 15 height 17
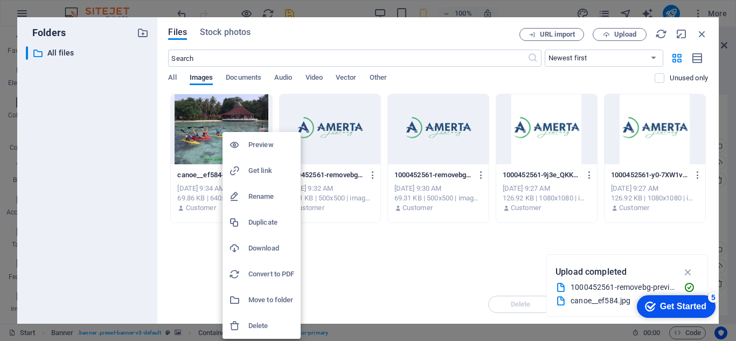
click at [283, 329] on h6 "Delete" at bounding box center [271, 326] width 46 height 13
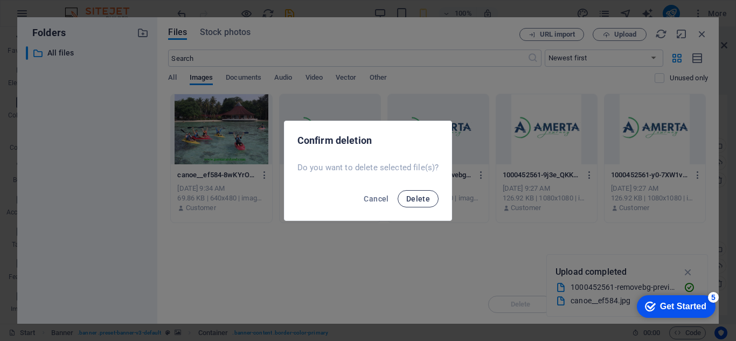
click at [424, 196] on span "Delete" at bounding box center [418, 199] width 24 height 9
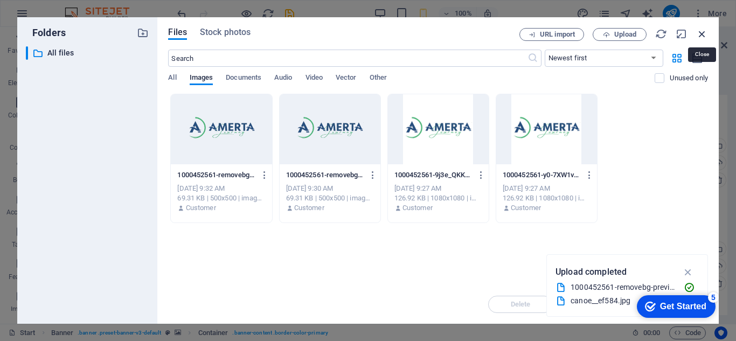
click at [701, 36] on icon "button" at bounding box center [702, 34] width 12 height 12
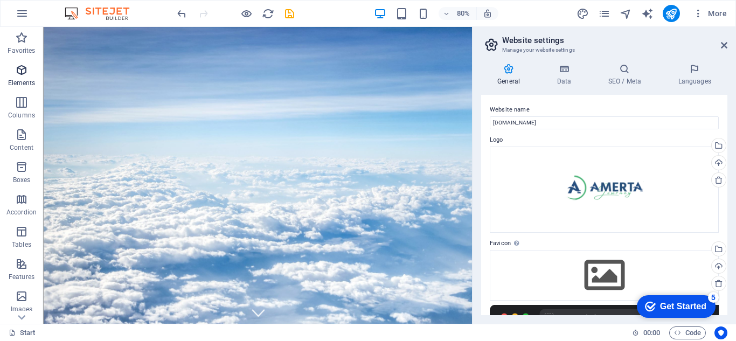
click at [33, 80] on p "Elements" at bounding box center [21, 83] width 27 height 9
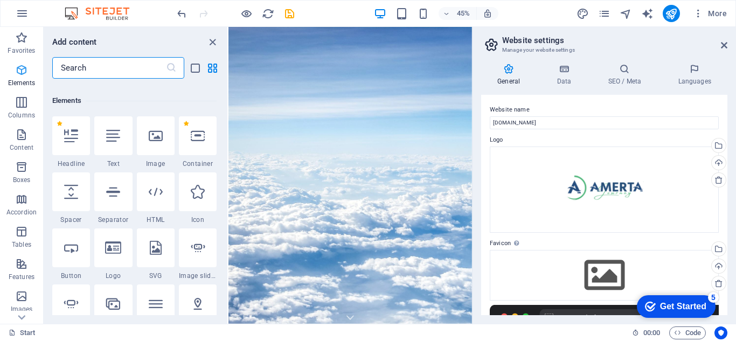
scroll to position [115, 0]
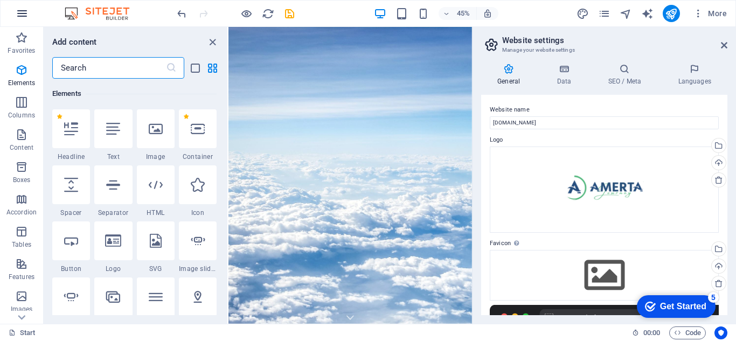
click at [26, 13] on icon "button" at bounding box center [22, 13] width 13 height 13
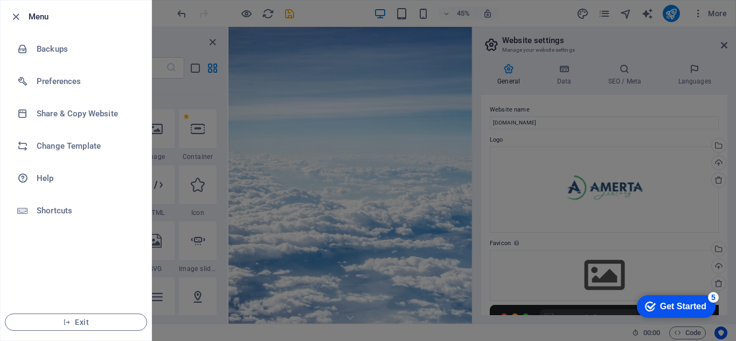
click at [367, 47] on div at bounding box center [368, 170] width 736 height 341
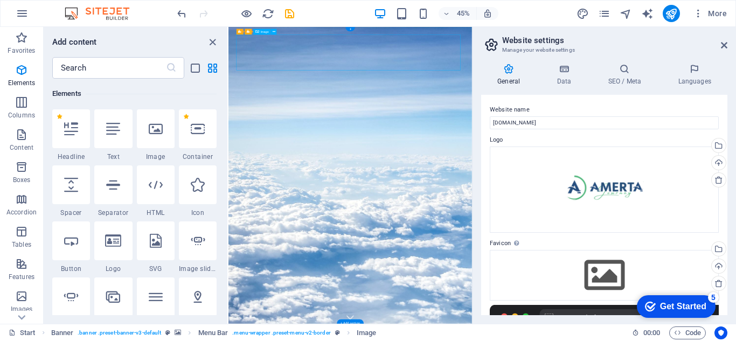
select select "px"
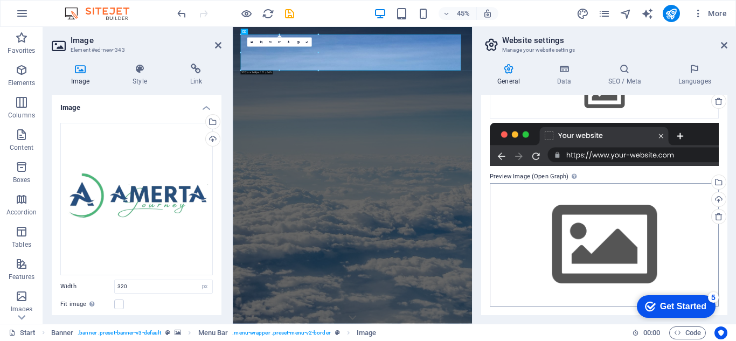
scroll to position [0, 0]
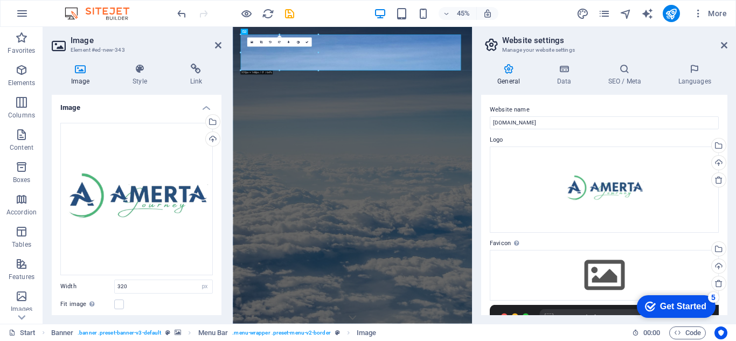
click at [511, 73] on icon at bounding box center [508, 69] width 55 height 11
click at [728, 46] on aside "Website settings Manage your website settings General Data SEO / Meta Languages…" at bounding box center [604, 175] width 264 height 297
click at [724, 46] on icon at bounding box center [724, 45] width 6 height 9
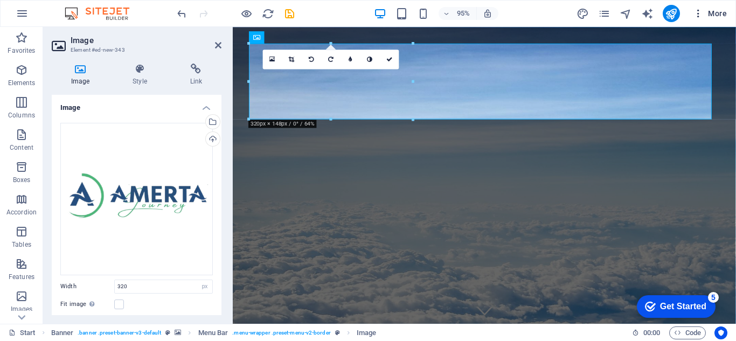
click at [701, 17] on icon "button" at bounding box center [698, 13] width 11 height 11
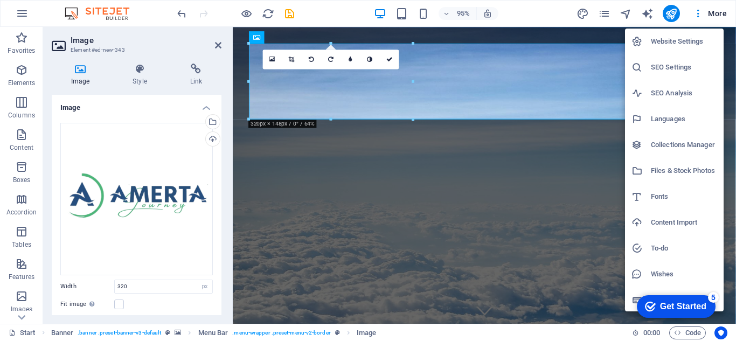
scroll to position [2, 0]
click at [135, 70] on div at bounding box center [368, 170] width 736 height 341
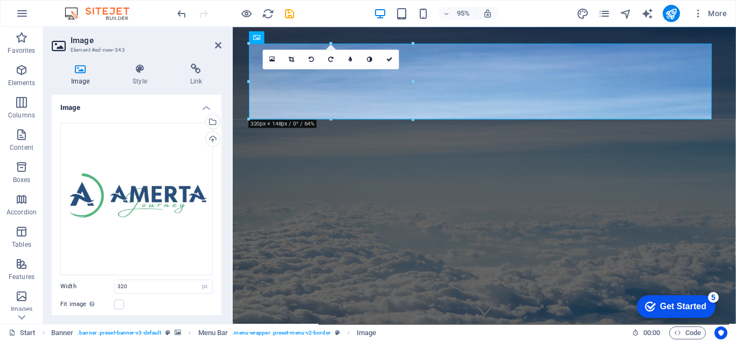
click at [135, 70] on icon at bounding box center [139, 69] width 53 height 11
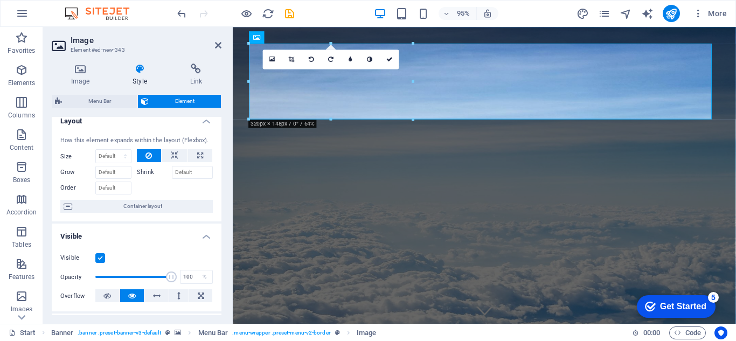
scroll to position [0, 0]
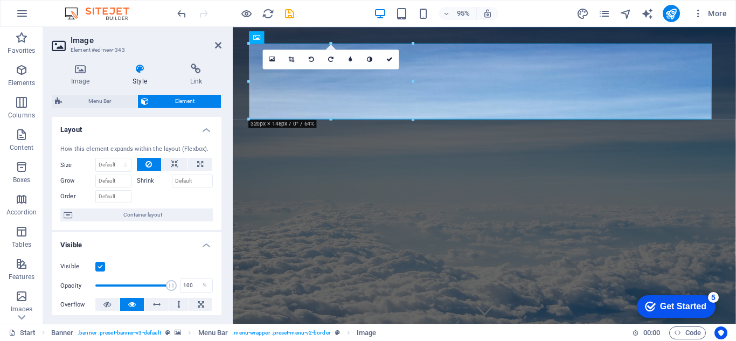
click at [428, 20] on div "95%" at bounding box center [436, 13] width 124 height 17
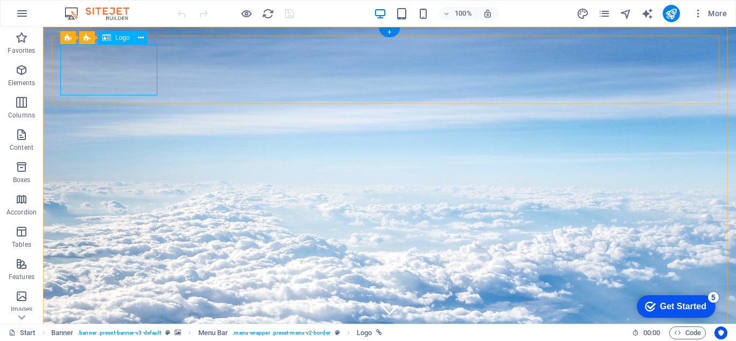
click at [122, 36] on span "Logo" at bounding box center [122, 37] width 15 height 6
click at [141, 38] on icon at bounding box center [141, 37] width 6 height 11
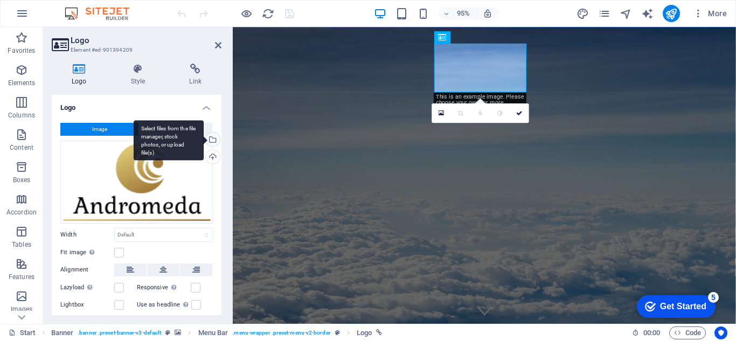
click at [211, 140] on div "Select files from the file manager, stock photos, or upload file(s)" at bounding box center [212, 141] width 16 height 16
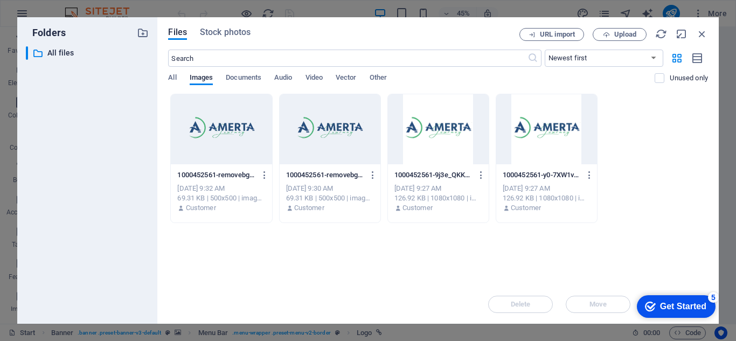
click at [197, 140] on div at bounding box center [221, 129] width 101 height 70
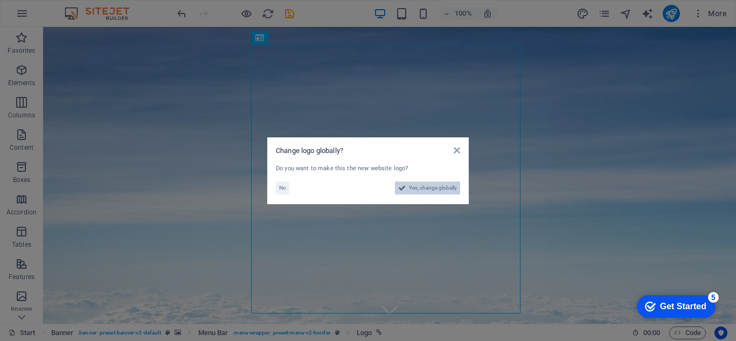
click at [424, 186] on span "Yes, change globally" at bounding box center [433, 188] width 48 height 13
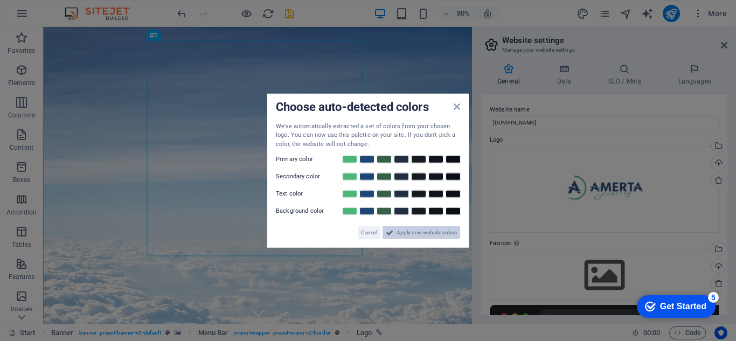
click at [422, 233] on span "Apply new website colors" at bounding box center [427, 232] width 60 height 13
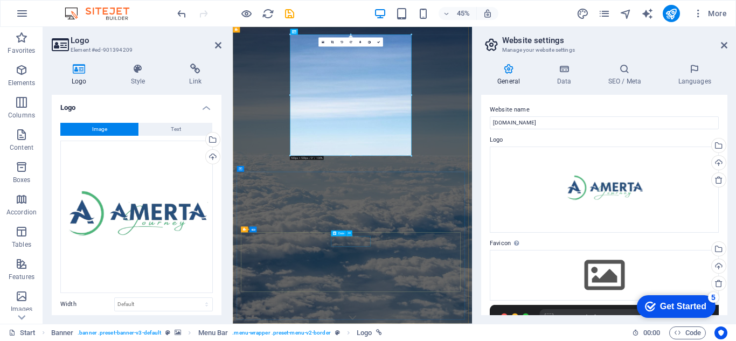
click div
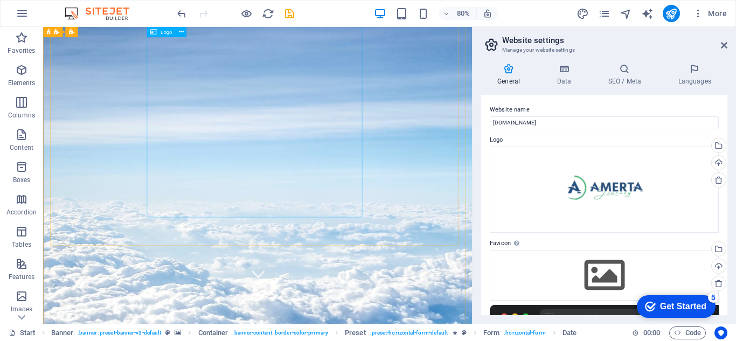
scroll to position [48, 0]
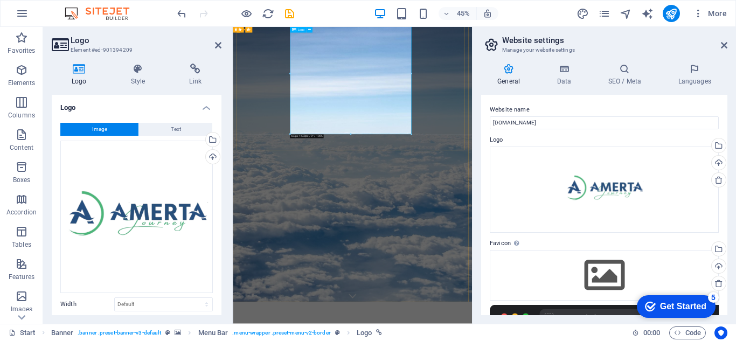
drag, startPoint x: 584, startPoint y: 161, endPoint x: 507, endPoint y: 170, distance: 77.7
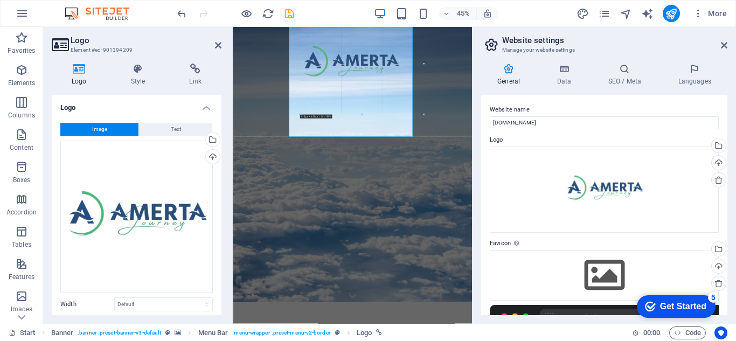
drag, startPoint x: 351, startPoint y: 134, endPoint x: 344, endPoint y: 139, distance: 8.4
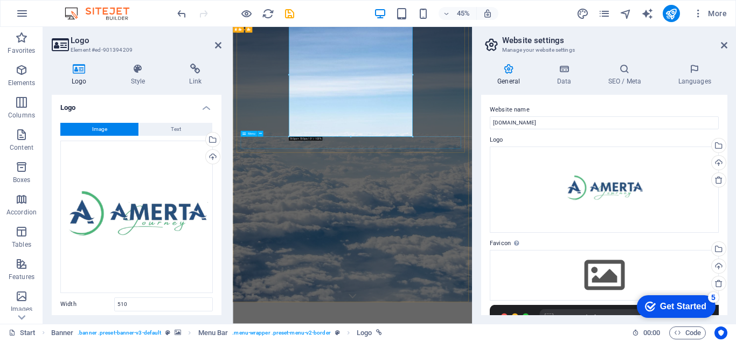
type input "510"
select select "px"
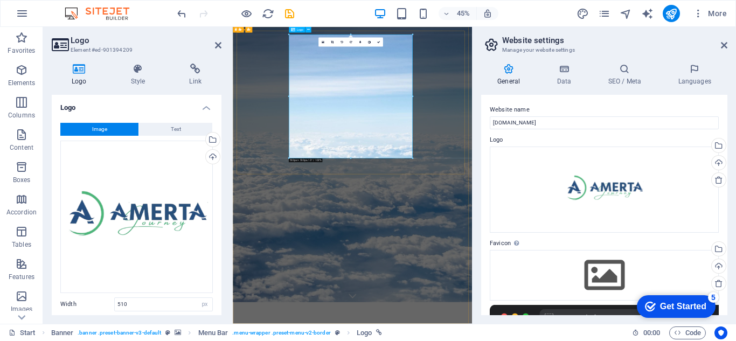
scroll to position [0, 0]
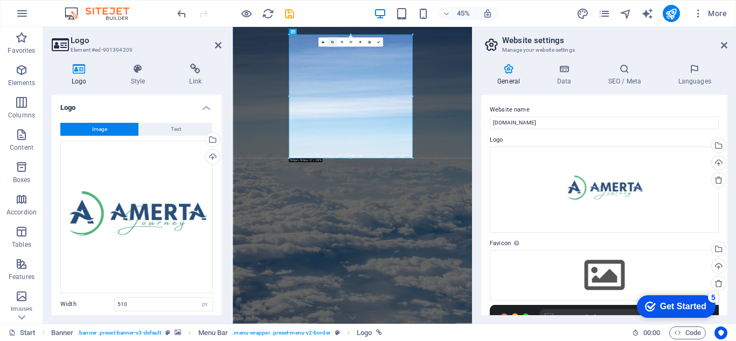
click at [332, 43] on icon at bounding box center [332, 42] width 3 height 3
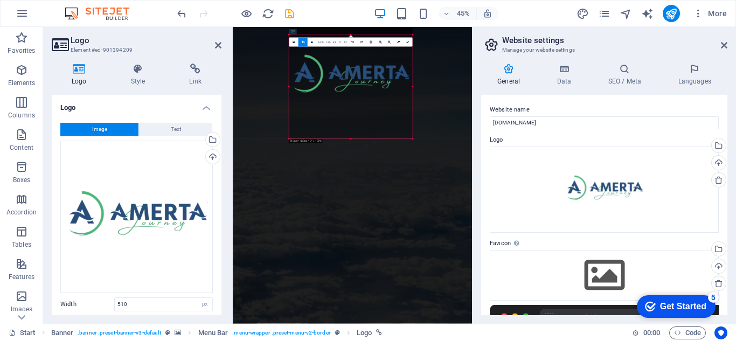
drag, startPoint x: 351, startPoint y: 34, endPoint x: 348, endPoint y: 78, distance: 44.3
click at [348, 78] on div "180 170 160 150 140 130 120 110 100 90 80 70 60 50 40 30 20 10 0 -10 -20 -30 -4…" at bounding box center [351, 86] width 124 height 105
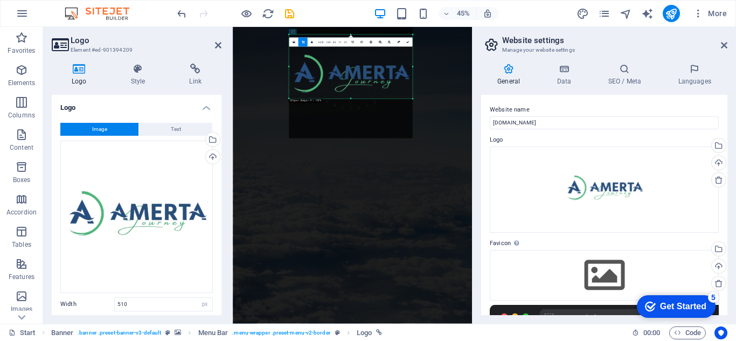
drag, startPoint x: 351, startPoint y: 139, endPoint x: 346, endPoint y: 49, distance: 89.6
click at [346, 49] on div "180 170 160 150 140 130 120 110 100 90 80 70 60 50 40 30 20 10 0 -10 -20 -30 -4…" at bounding box center [351, 66] width 124 height 64
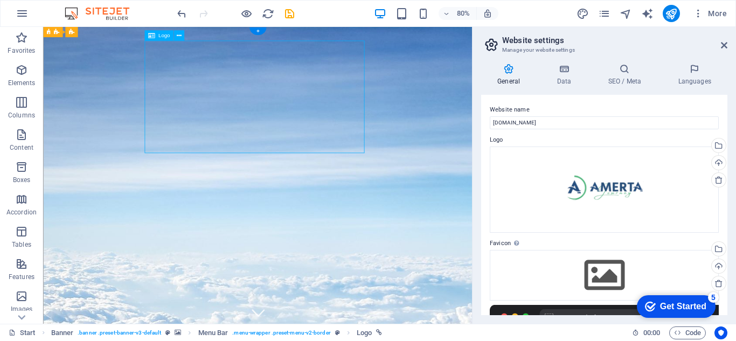
select select "px"
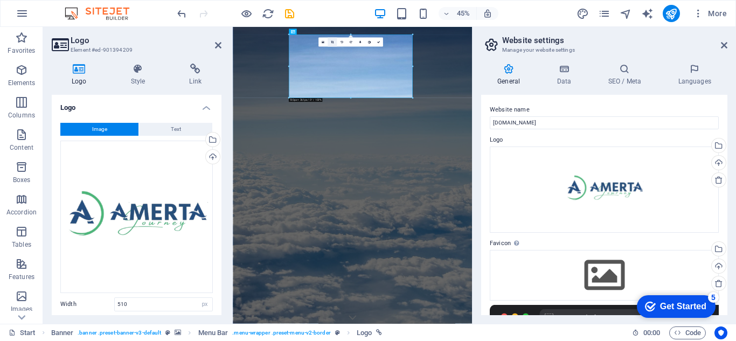
click at [331, 43] on icon at bounding box center [332, 42] width 3 height 3
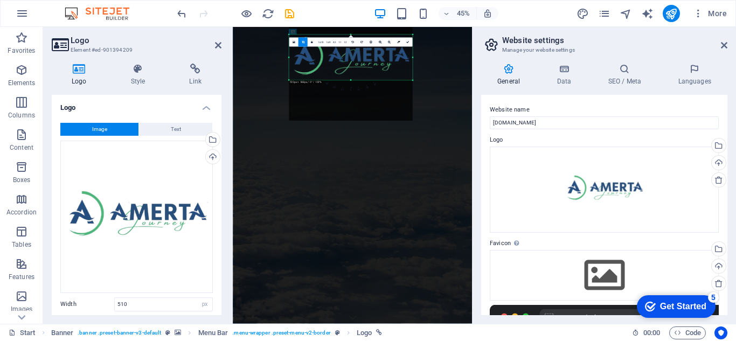
drag, startPoint x: 352, startPoint y: 34, endPoint x: 354, endPoint y: 74, distance: 39.4
click at [354, 74] on div "180 170 160 150 140 130 120 110 100 90 80 70 60 50 40 30 20 10 0 -10 -20 -30 -4…" at bounding box center [351, 57] width 124 height 46
drag, startPoint x: 353, startPoint y: 80, endPoint x: 355, endPoint y: 74, distance: 6.7
click at [355, 74] on div "180 170 160 150 140 130 120 110 100 90 80 70 60 50 40 30 20 10 0 -10 -20 -30 -4…" at bounding box center [351, 55] width 124 height 43
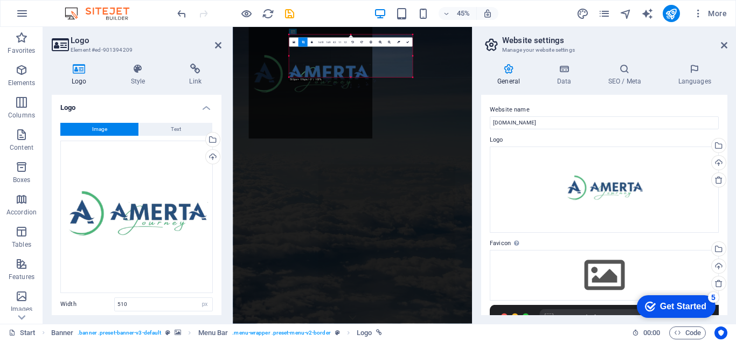
drag, startPoint x: 400, startPoint y: 72, endPoint x: 311, endPoint y: 66, distance: 89.7
click at [311, 66] on div at bounding box center [309, 77] width 123 height 124
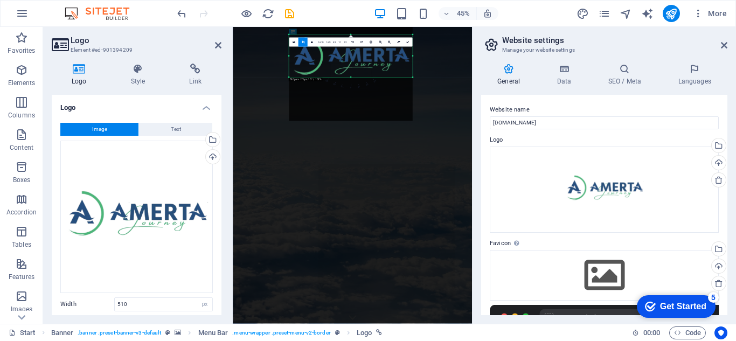
drag, startPoint x: 335, startPoint y: 58, endPoint x: 338, endPoint y: -5, distance: 63.7
click at [338, 0] on html "amertatour.com Start Favorites Elements Columns Content Boxes Accordion Tables …" at bounding box center [368, 170] width 736 height 341
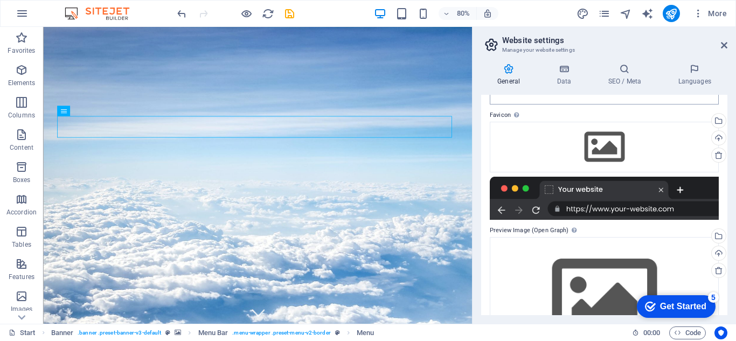
scroll to position [131, 0]
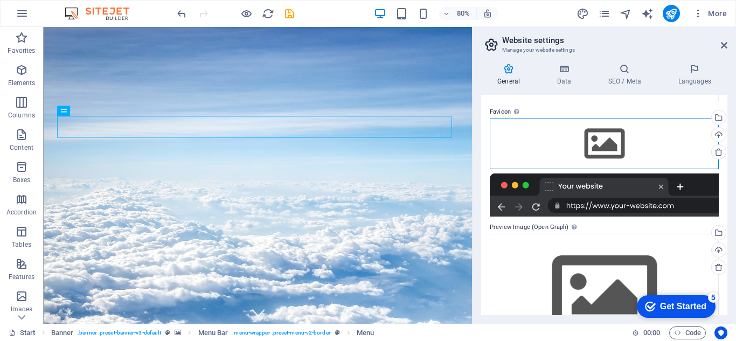
click at [610, 147] on div "Drag files here, click to choose files or select files from Files or our free s…" at bounding box center [604, 144] width 229 height 51
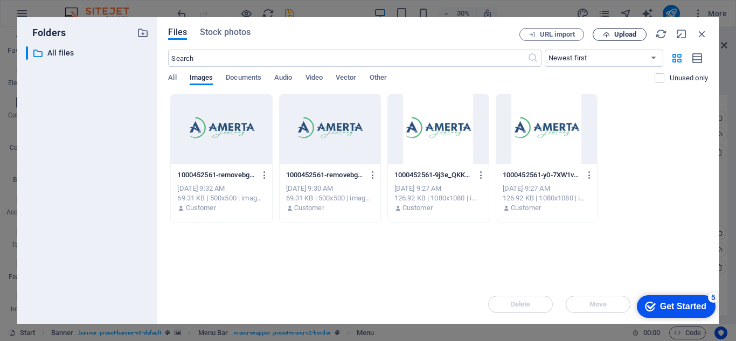
click at [631, 33] on span "Upload" at bounding box center [625, 34] width 22 height 6
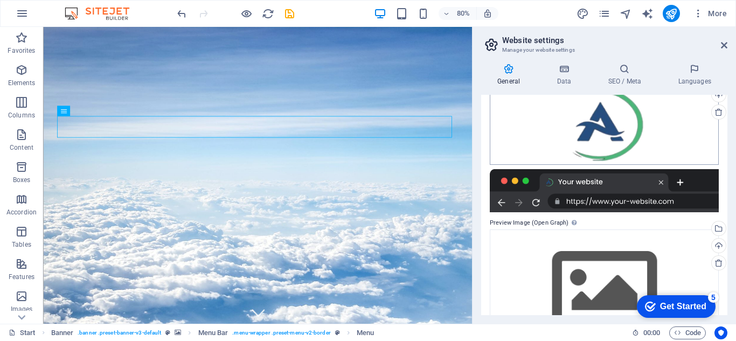
scroll to position [171, 0]
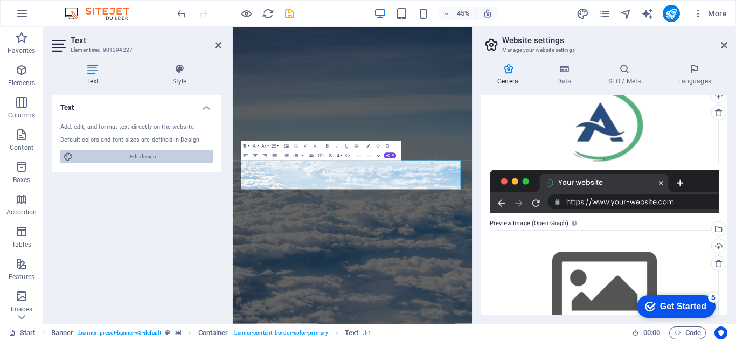
drag, startPoint x: 171, startPoint y: 156, endPoint x: 283, endPoint y: 336, distance: 212.0
click at [171, 156] on span "Edit design" at bounding box center [143, 156] width 133 height 13
select select "px"
select select "300"
select select "px"
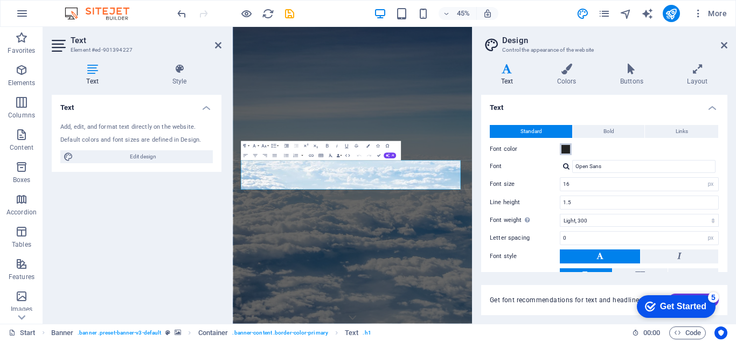
click at [566, 148] on span at bounding box center [566, 149] width 9 height 9
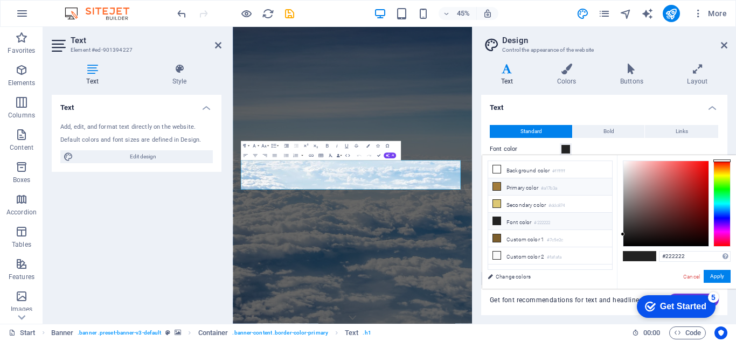
click at [578, 184] on li "Primary color #a17b3a" at bounding box center [550, 186] width 124 height 17
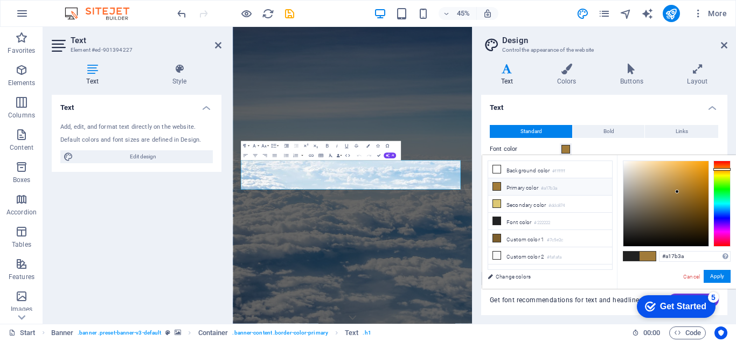
type input "#3a59a1"
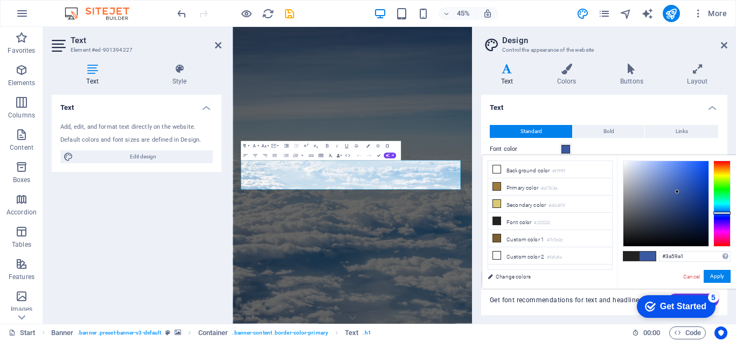
click at [719, 213] on div at bounding box center [722, 204] width 17 height 86
click at [722, 273] on button "Apply" at bounding box center [717, 276] width 27 height 13
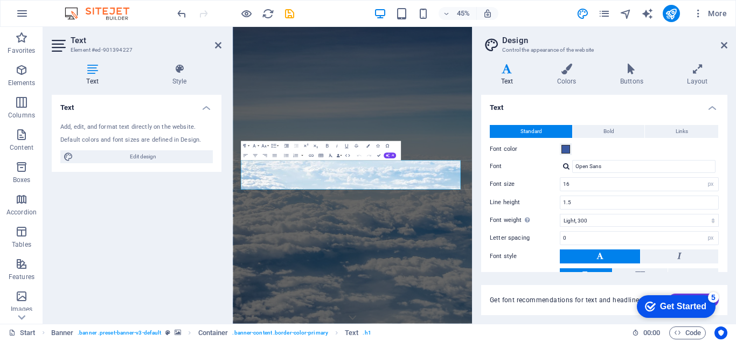
scroll to position [68, 0]
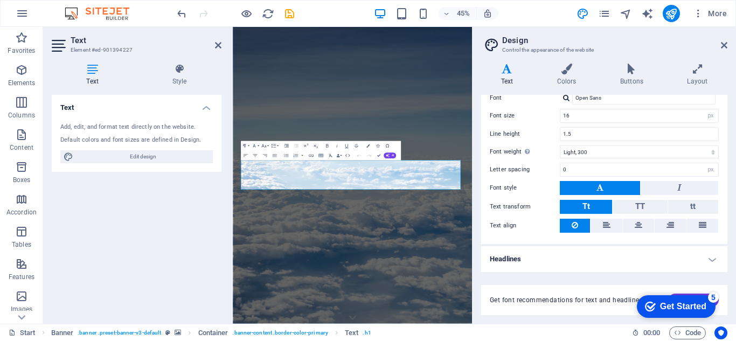
click at [656, 266] on h4 "Headlines" at bounding box center [604, 259] width 246 height 26
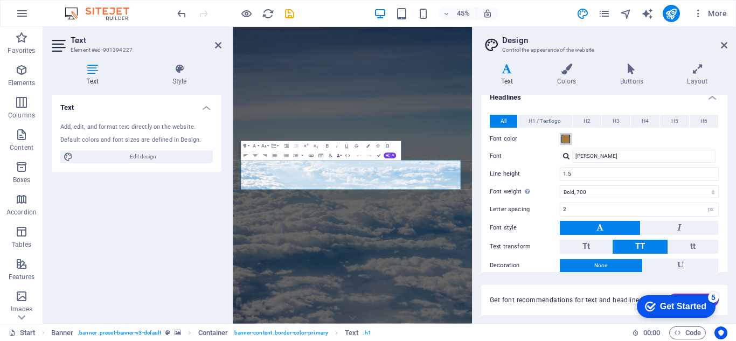
click at [564, 137] on span at bounding box center [566, 139] width 9 height 9
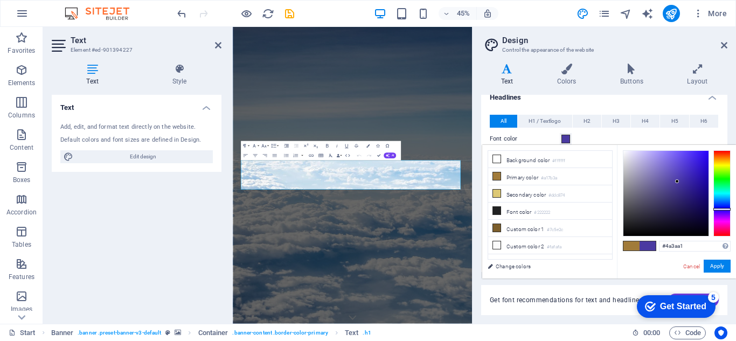
click at [720, 209] on div at bounding box center [722, 193] width 17 height 86
drag, startPoint x: 691, startPoint y: 206, endPoint x: 701, endPoint y: 202, distance: 10.6
click at [701, 202] on div at bounding box center [666, 193] width 85 height 85
type input "#160863"
click at [718, 272] on button "Apply" at bounding box center [717, 266] width 27 height 13
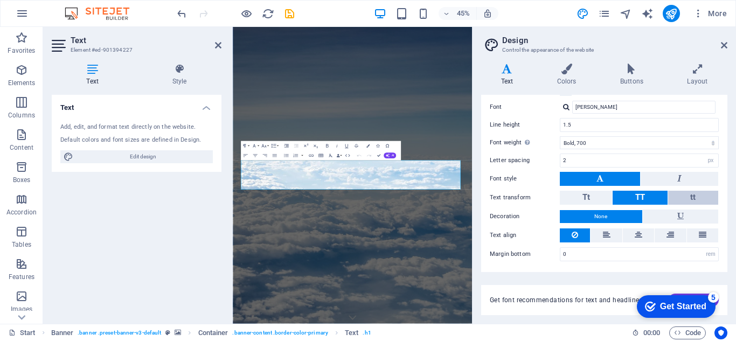
scroll to position [0, 0]
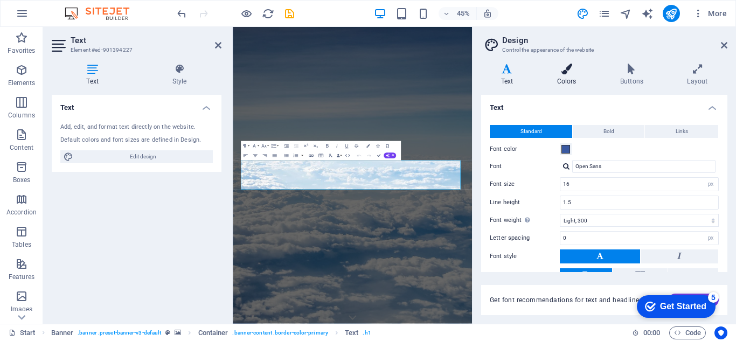
click at [563, 71] on icon at bounding box center [566, 69] width 59 height 11
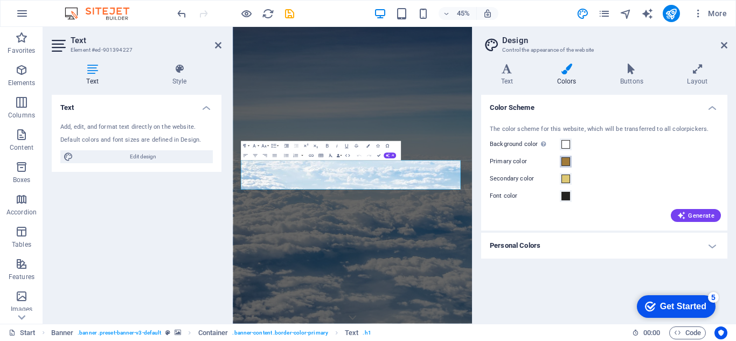
click at [569, 164] on span at bounding box center [566, 161] width 9 height 9
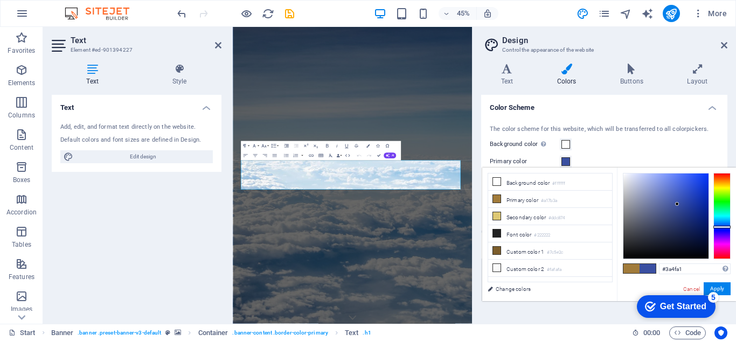
click at [719, 227] on div at bounding box center [722, 216] width 17 height 86
drag, startPoint x: 666, startPoint y: 200, endPoint x: 683, endPoint y: 206, distance: 18.4
click at [683, 206] on div at bounding box center [666, 216] width 85 height 85
type input "#2d449b"
click at [721, 288] on button "Apply" at bounding box center [717, 288] width 27 height 13
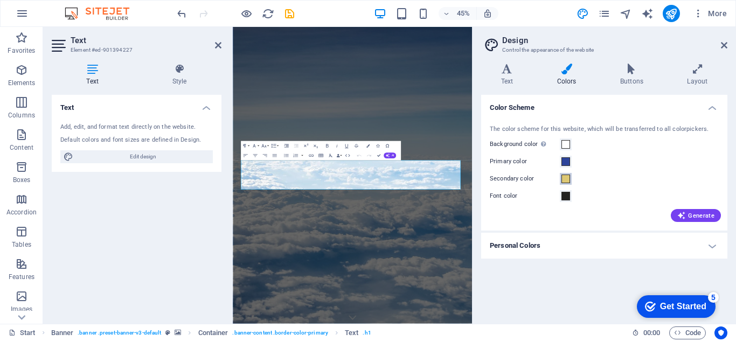
click at [565, 177] on span at bounding box center [566, 179] width 9 height 9
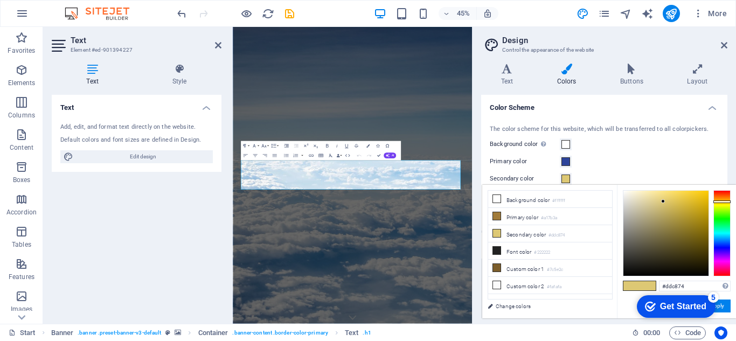
click at [565, 177] on span at bounding box center [566, 179] width 9 height 9
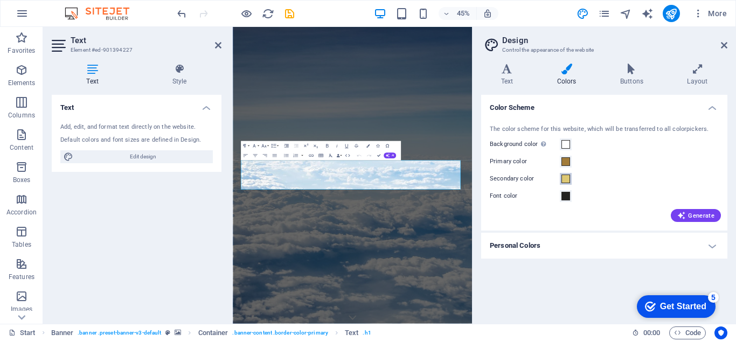
click at [565, 177] on span at bounding box center [566, 179] width 9 height 9
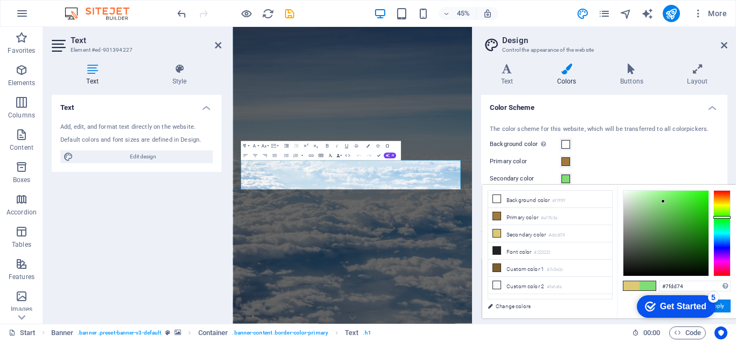
click at [723, 217] on div at bounding box center [722, 233] width 17 height 86
drag, startPoint x: 680, startPoint y: 212, endPoint x: 696, endPoint y: 198, distance: 21.8
click at [696, 198] on div at bounding box center [666, 233] width 85 height 85
type input "#35e920"
click at [725, 304] on button "Apply" at bounding box center [717, 306] width 27 height 13
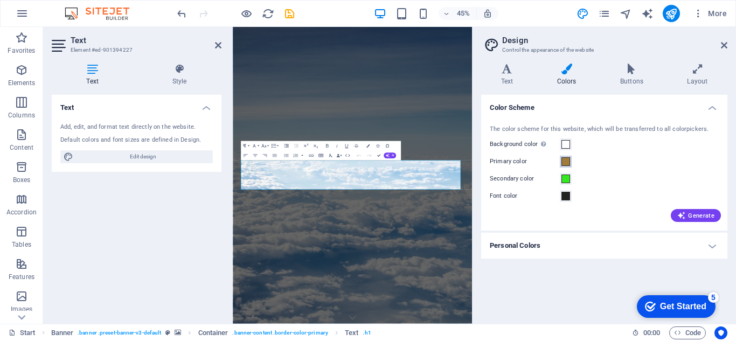
click at [560, 164] on button "Primary color" at bounding box center [566, 162] width 12 height 12
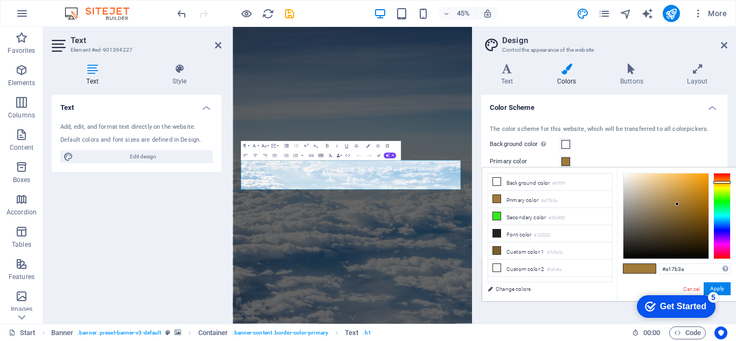
click at [724, 226] on div at bounding box center [722, 216] width 17 height 86
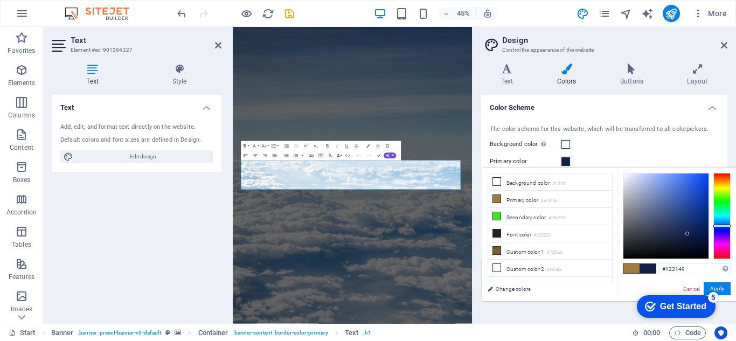
click at [688, 234] on div at bounding box center [666, 216] width 85 height 85
drag, startPoint x: 688, startPoint y: 234, endPoint x: 696, endPoint y: 228, distance: 10.0
click at [696, 228] on div at bounding box center [696, 228] width 4 height 4
click at [725, 288] on button "Apply" at bounding box center [717, 288] width 27 height 13
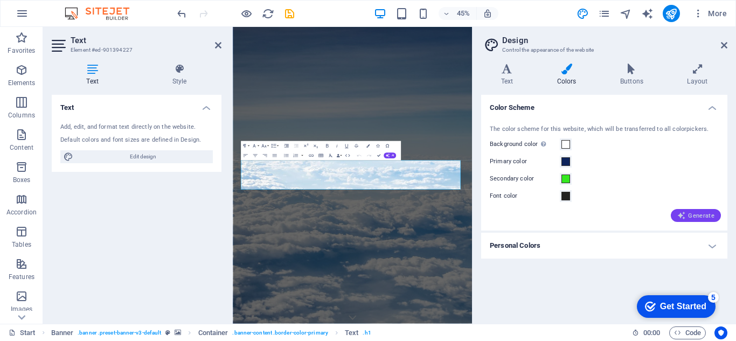
click at [704, 212] on span "Generate" at bounding box center [695, 215] width 37 height 9
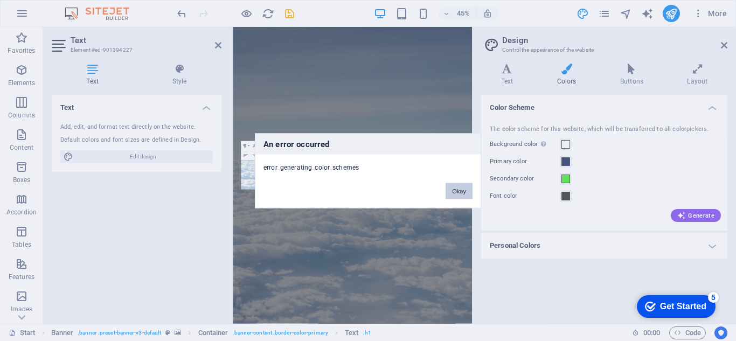
click at [452, 195] on button "Okay" at bounding box center [459, 191] width 27 height 16
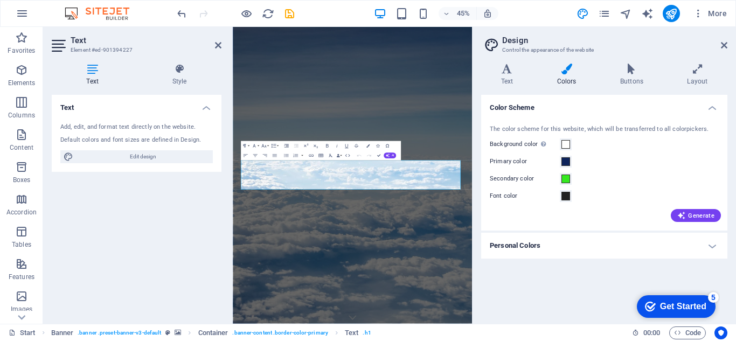
click at [699, 209] on div "Generate" at bounding box center [604, 213] width 233 height 17
click at [701, 215] on span "Generate" at bounding box center [695, 215] width 37 height 9
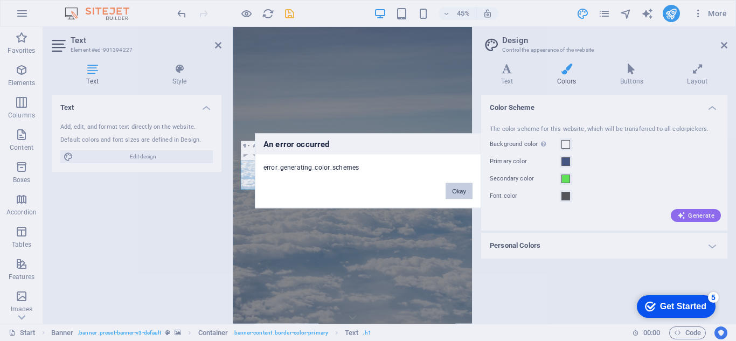
click at [463, 191] on button "Okay" at bounding box center [459, 191] width 27 height 16
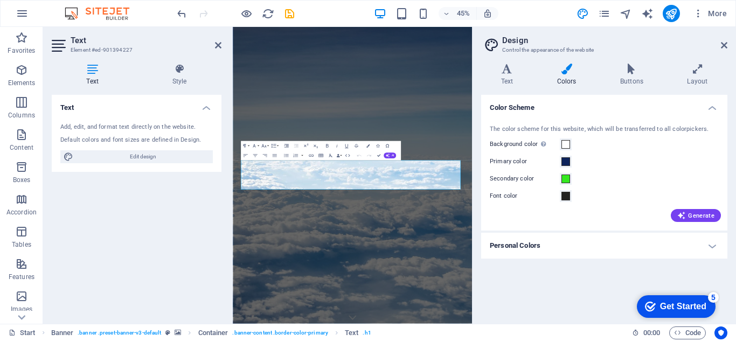
click at [591, 238] on h4 "Personal Colors" at bounding box center [604, 246] width 246 height 26
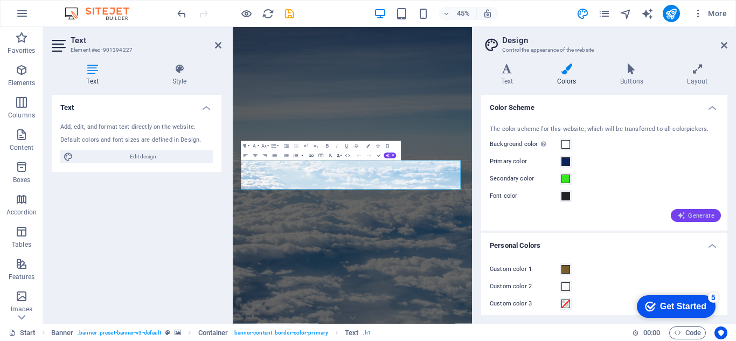
click at [682, 216] on icon "button" at bounding box center [681, 215] width 9 height 9
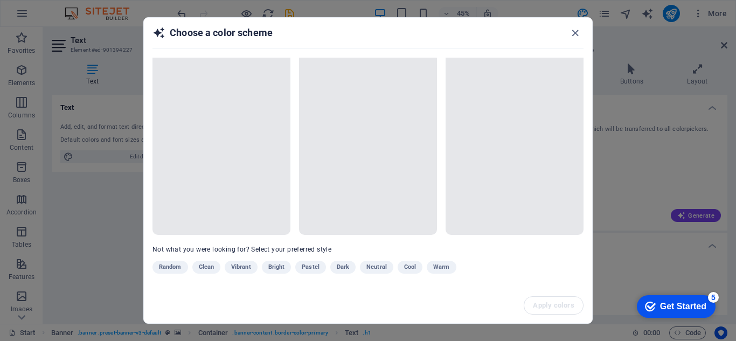
scroll to position [16, 0]
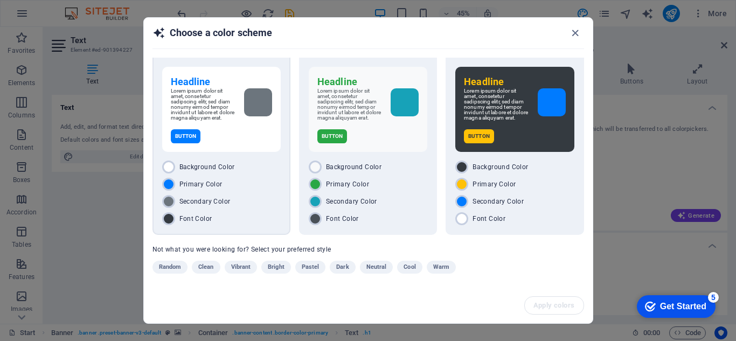
click at [280, 153] on div "Headline Lorem ipsum dolor sit amet, consetetur sadipscing elitr, sed diam nonu…" at bounding box center [222, 142] width 138 height 186
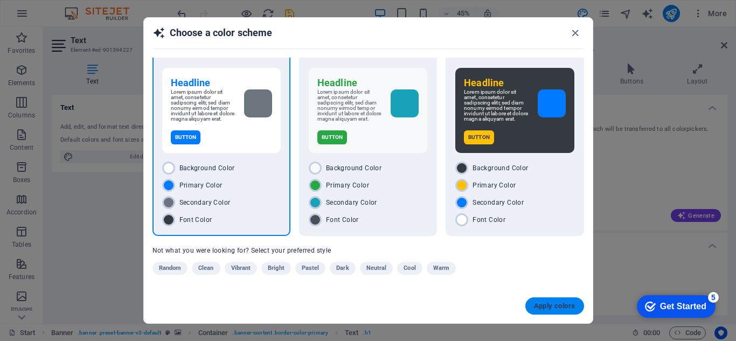
click at [552, 301] on button "Apply colors" at bounding box center [554, 305] width 59 height 17
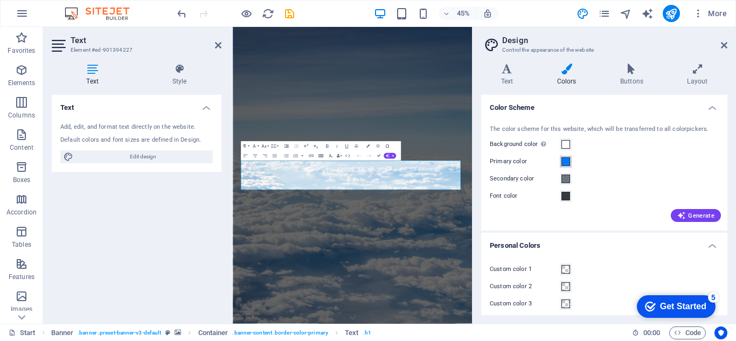
click at [567, 162] on span at bounding box center [566, 161] width 9 height 9
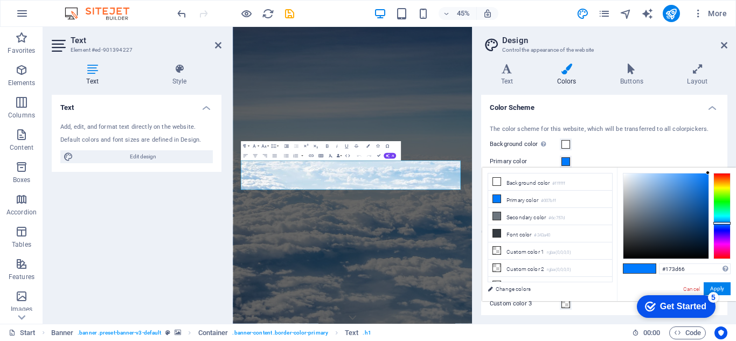
click at [689, 224] on div at bounding box center [666, 216] width 85 height 85
click at [723, 288] on button "Apply" at bounding box center [717, 288] width 27 height 13
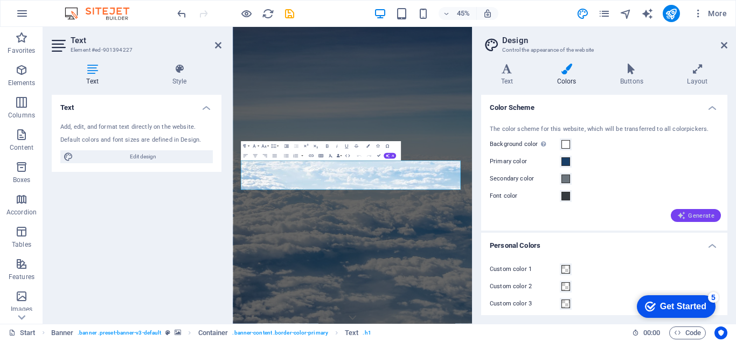
scroll to position [40, 0]
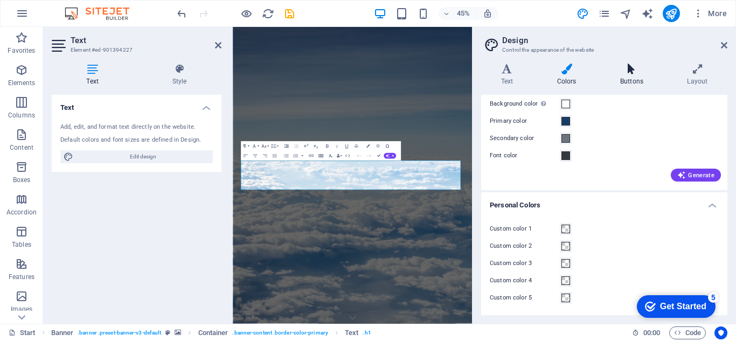
click at [635, 72] on icon at bounding box center [631, 69] width 63 height 11
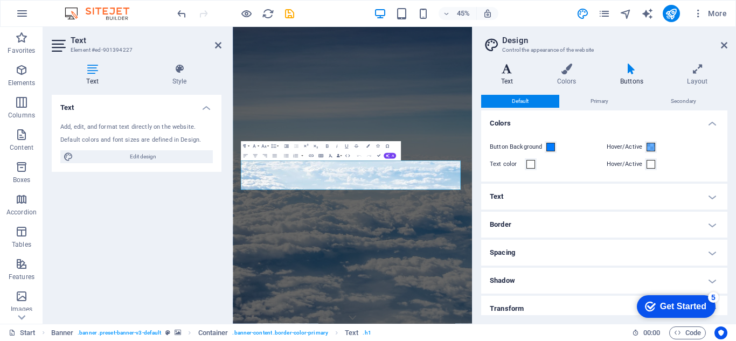
click at [532, 79] on h4 "Text" at bounding box center [509, 75] width 56 height 23
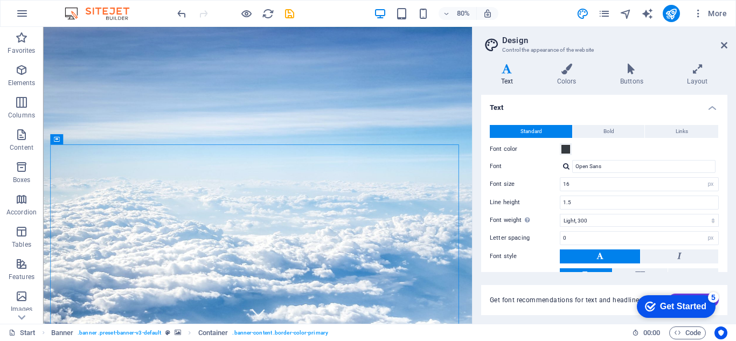
click at [736, 46] on aside "Design Control the appearance of the website Variants Text Colors Buttons Layou…" at bounding box center [604, 175] width 264 height 297
click at [576, 81] on h4 "Colors" at bounding box center [568, 75] width 63 height 23
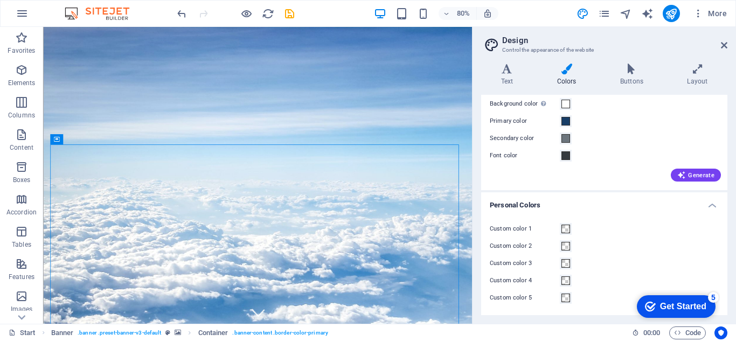
click at [559, 120] on label "Primary color" at bounding box center [525, 121] width 70 height 13
click at [560, 120] on button "Primary color" at bounding box center [566, 121] width 12 height 12
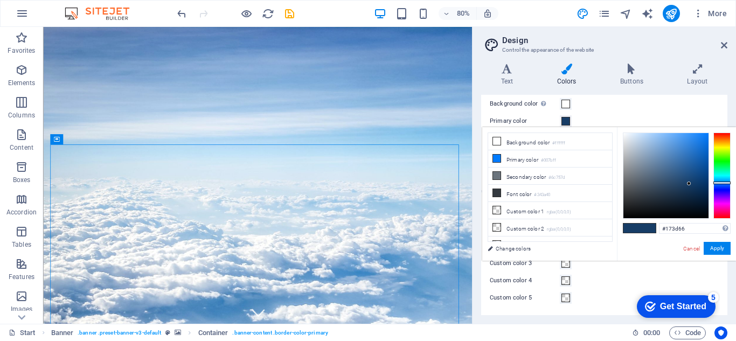
type input "#0c0c0d"
click at [631, 213] on div at bounding box center [666, 175] width 85 height 85
click at [717, 243] on button "Apply" at bounding box center [717, 248] width 27 height 13
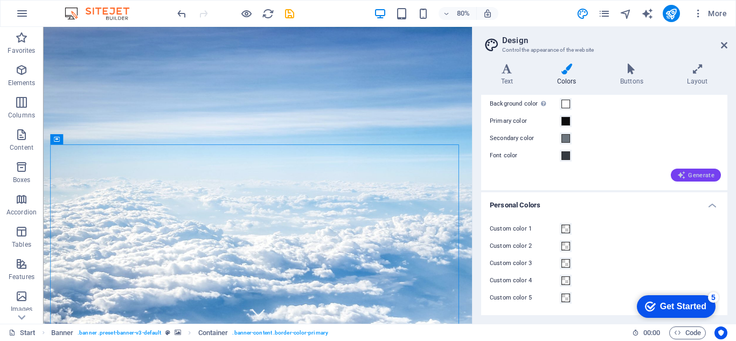
click at [687, 174] on span "Generate" at bounding box center [695, 175] width 37 height 9
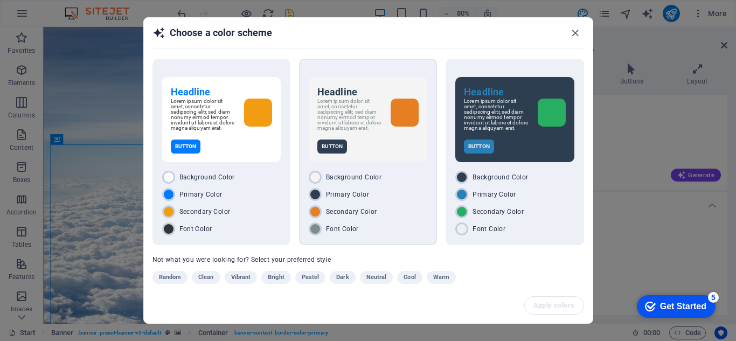
click at [384, 153] on div "Button" at bounding box center [367, 147] width 101 height 14
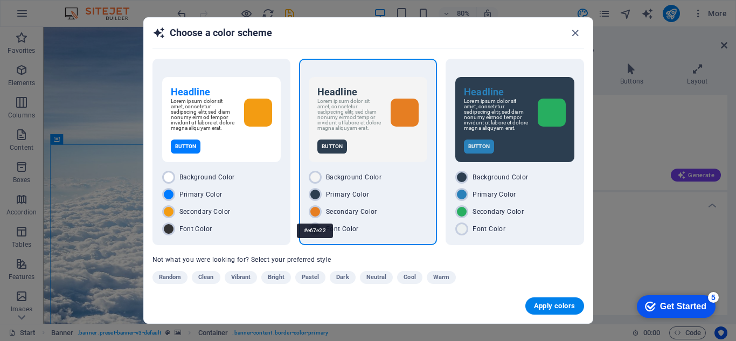
click at [317, 219] on div "#e67e22" at bounding box center [315, 231] width 36 height 30
click at [525, 231] on div "Font Color" at bounding box center [514, 229] width 119 height 13
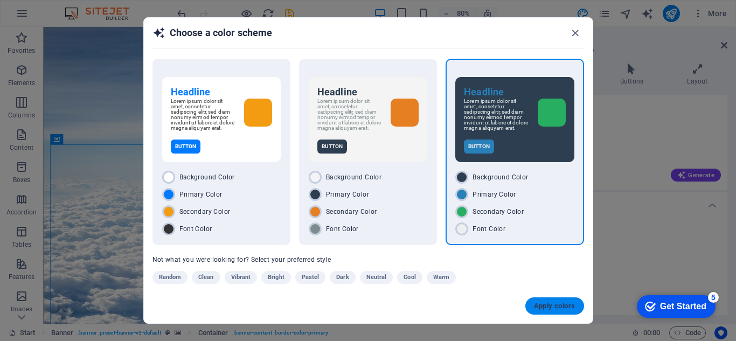
click at [570, 302] on span "Apply colors" at bounding box center [554, 306] width 41 height 9
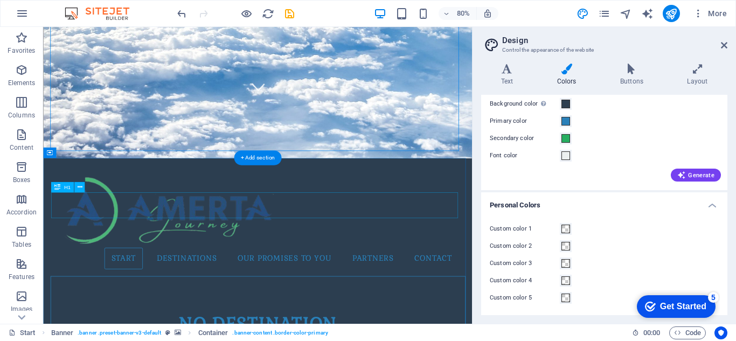
scroll to position [283, 0]
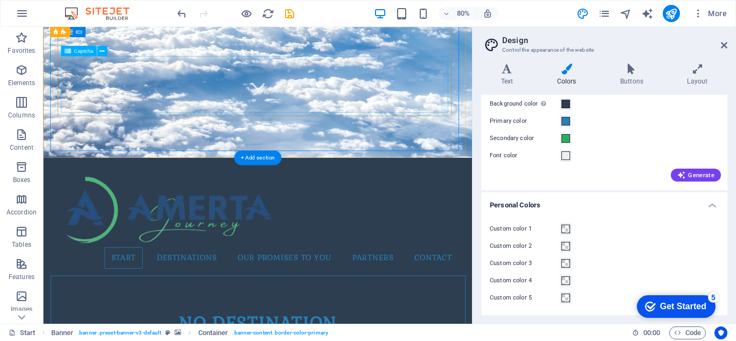
click div "Unreadable? Load new"
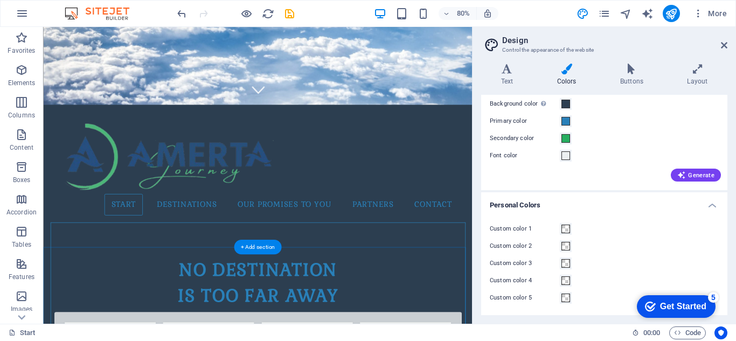
scroll to position [98, 0]
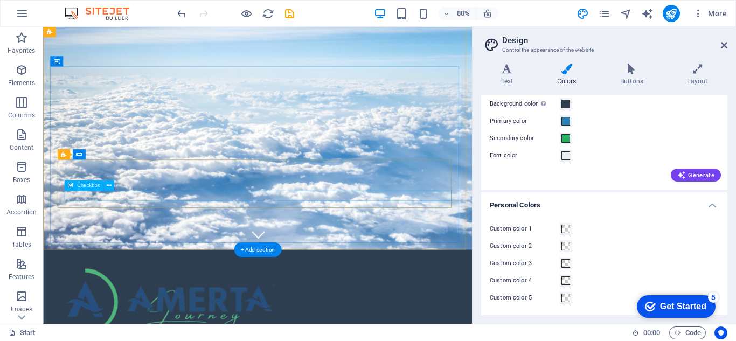
click div "I have read and understand the privacy policy."
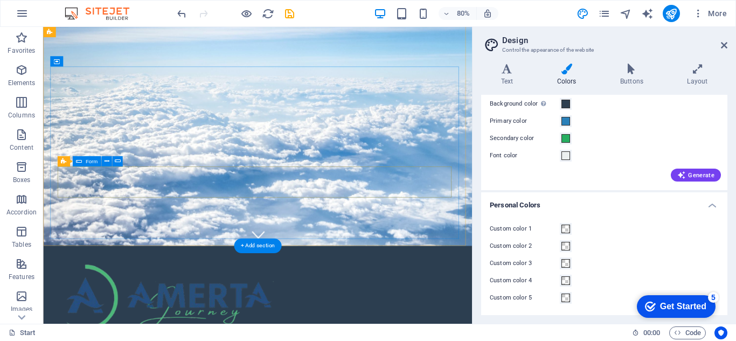
click div "Destination Maldives Antarctica China Submit"
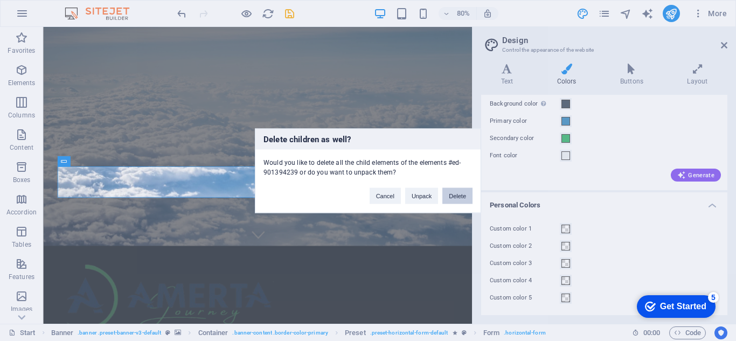
click at [451, 195] on button "Delete" at bounding box center [457, 196] width 30 height 16
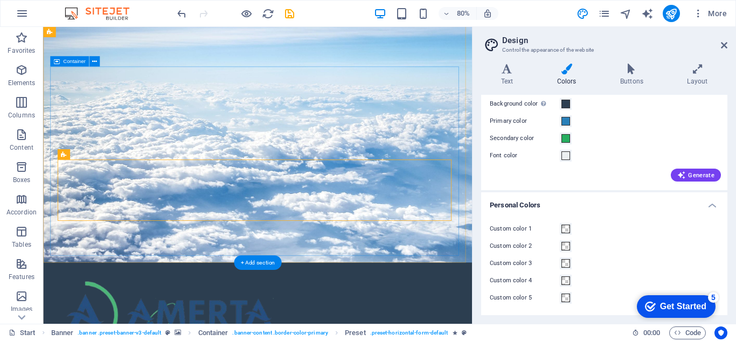
drag, startPoint x: 377, startPoint y: 314, endPoint x: 381, endPoint y: 285, distance: 29.3
click at [381, 285] on div "Start Destinations Monthly Specials All Destinations Our promises to you Partne…" at bounding box center [311, 321] width 536 height 785
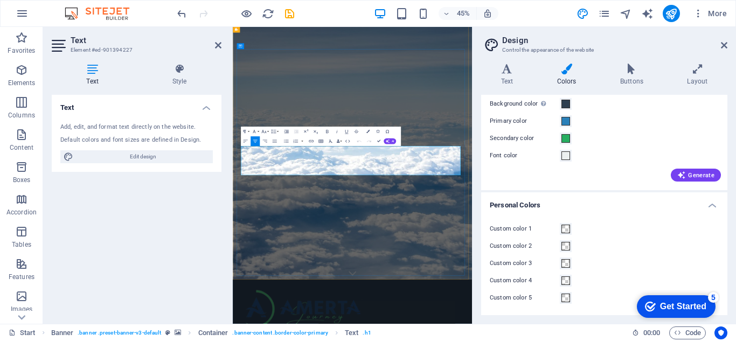
drag, startPoint x: 390, startPoint y: 300, endPoint x: 601, endPoint y: 321, distance: 212.9
drag, startPoint x: 604, startPoint y: 343, endPoint x: 390, endPoint y: 301, distance: 218.0
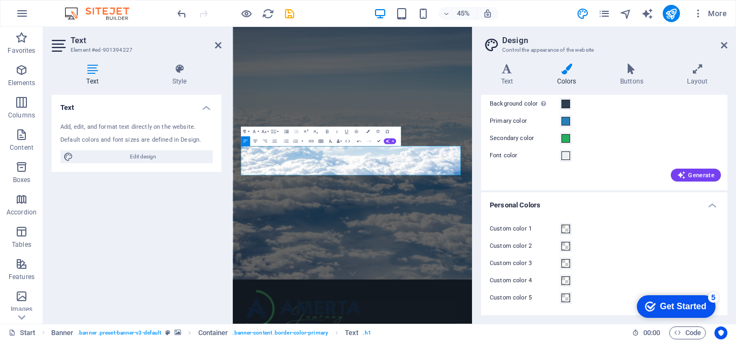
click at [255, 140] on icon "button" at bounding box center [255, 141] width 4 height 3
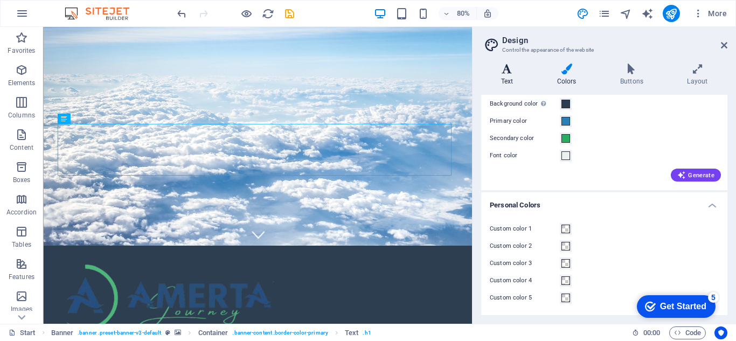
click at [512, 78] on h4 "Text" at bounding box center [509, 75] width 56 height 23
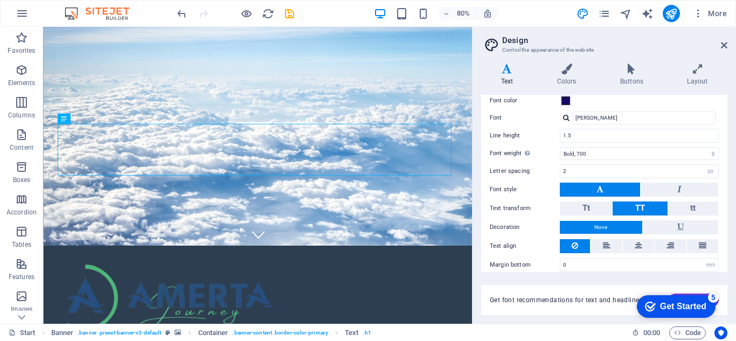
scroll to position [269, 0]
click at [558, 74] on h4 "Colors" at bounding box center [568, 75] width 63 height 23
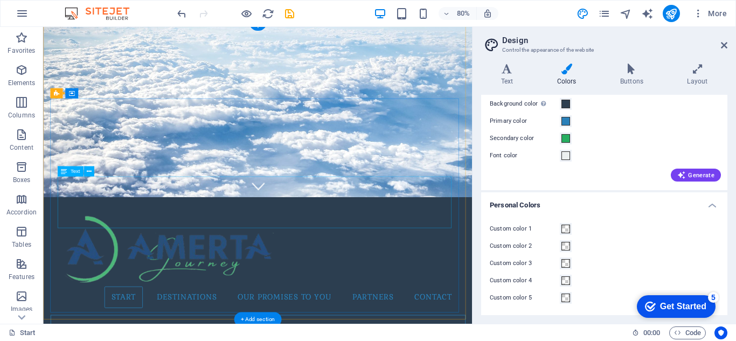
scroll to position [0, 0]
